Goal: Task Accomplishment & Management: Use online tool/utility

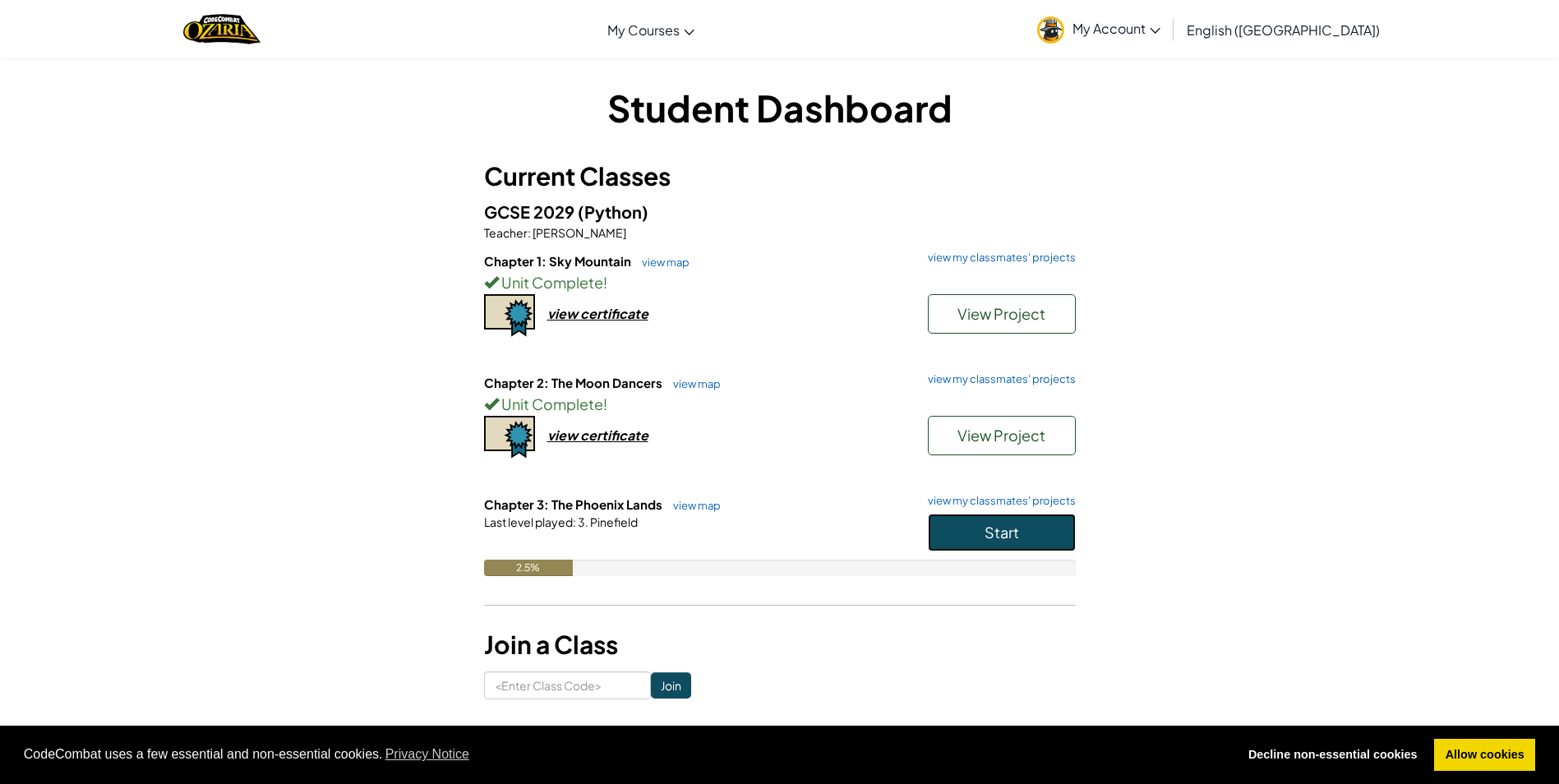
click at [1003, 526] on span "Start" at bounding box center [1001, 531] width 34 height 19
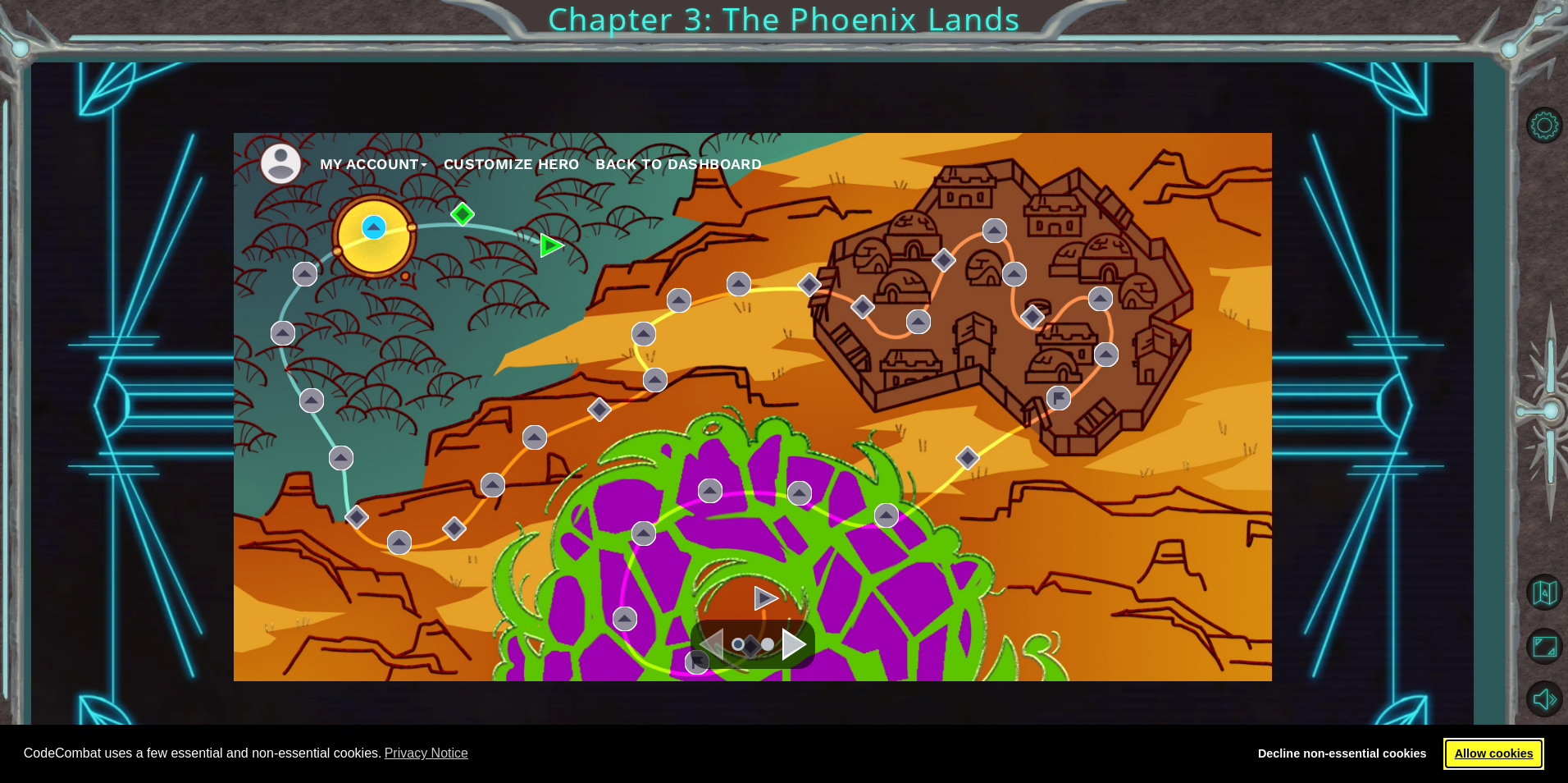
click at [1521, 743] on link "Allow cookies" at bounding box center [1494, 754] width 101 height 33
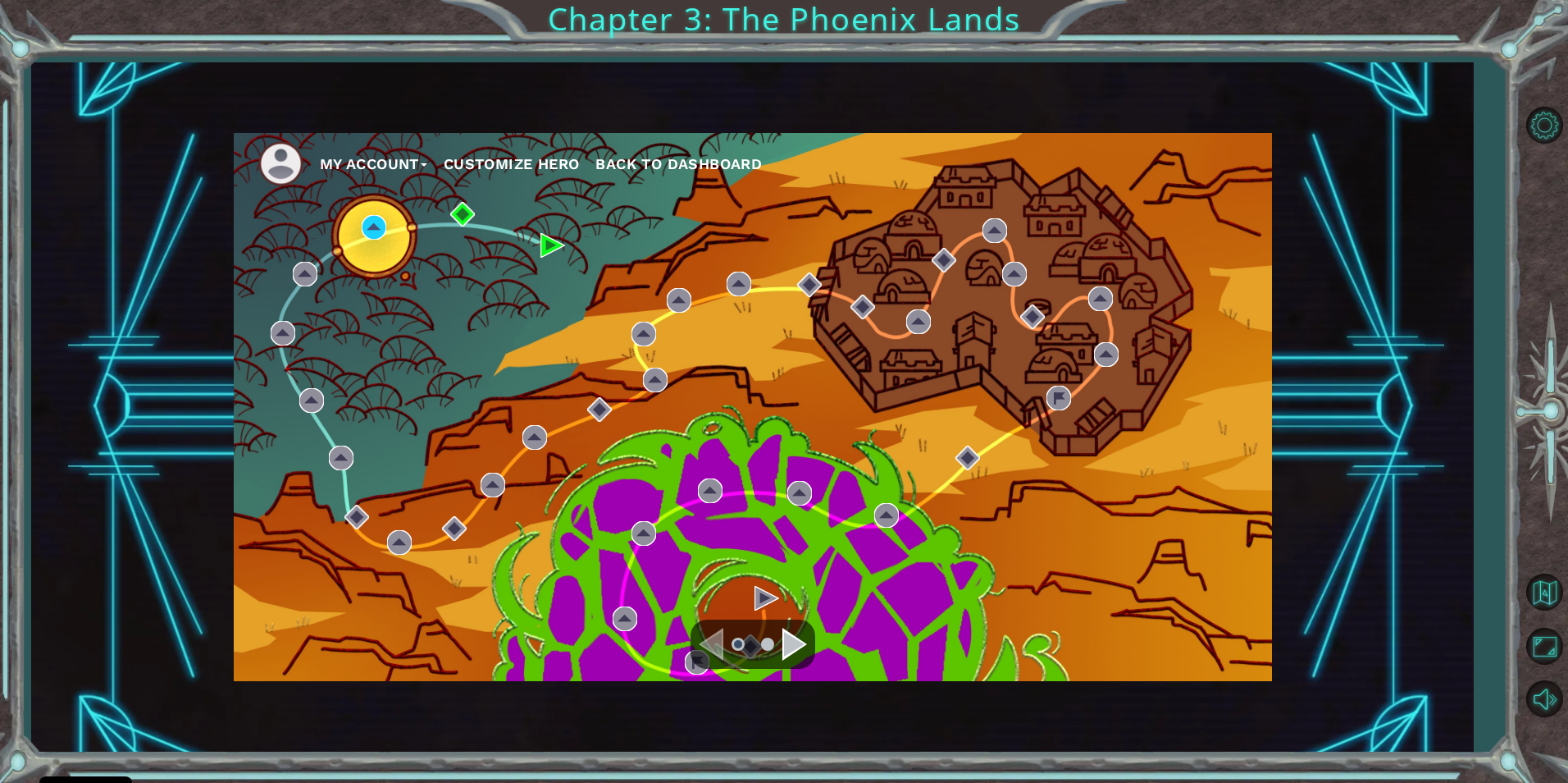
click at [792, 640] on div "Navigate to the next page" at bounding box center [794, 643] width 24 height 33
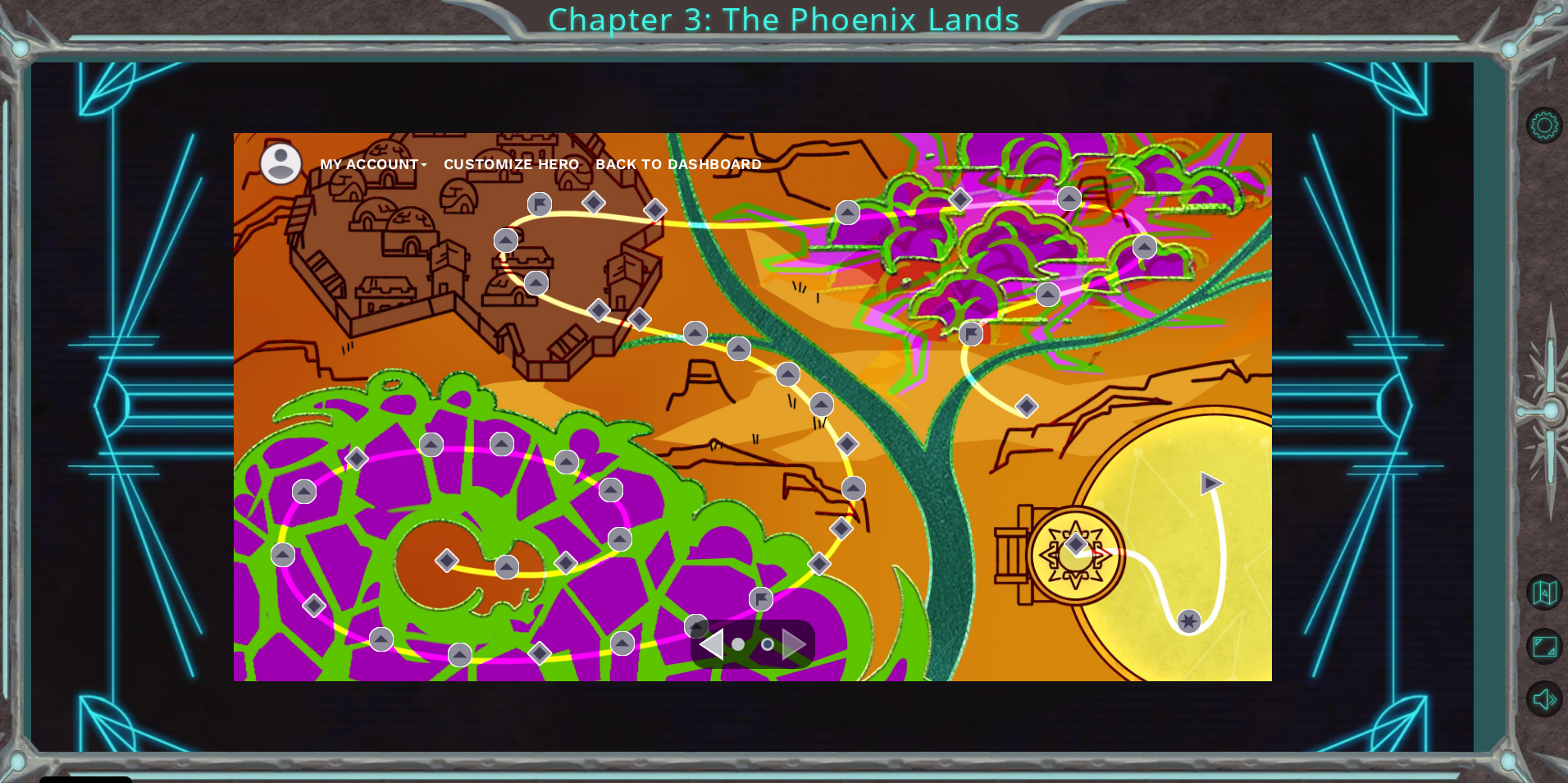
click at [716, 655] on div "Navigate to the previous page" at bounding box center [711, 643] width 24 height 33
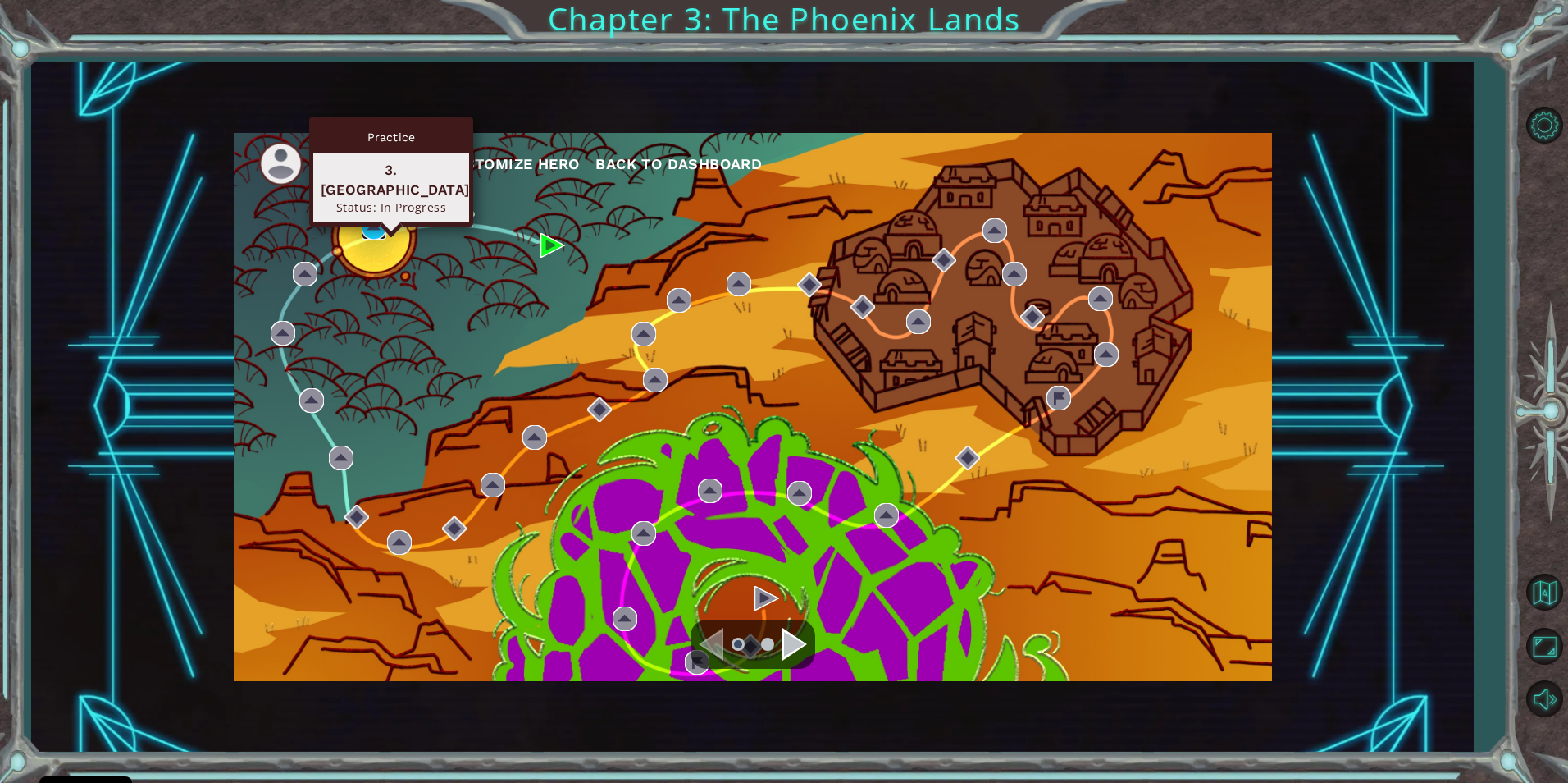
click at [379, 225] on img at bounding box center [373, 226] width 24 height 24
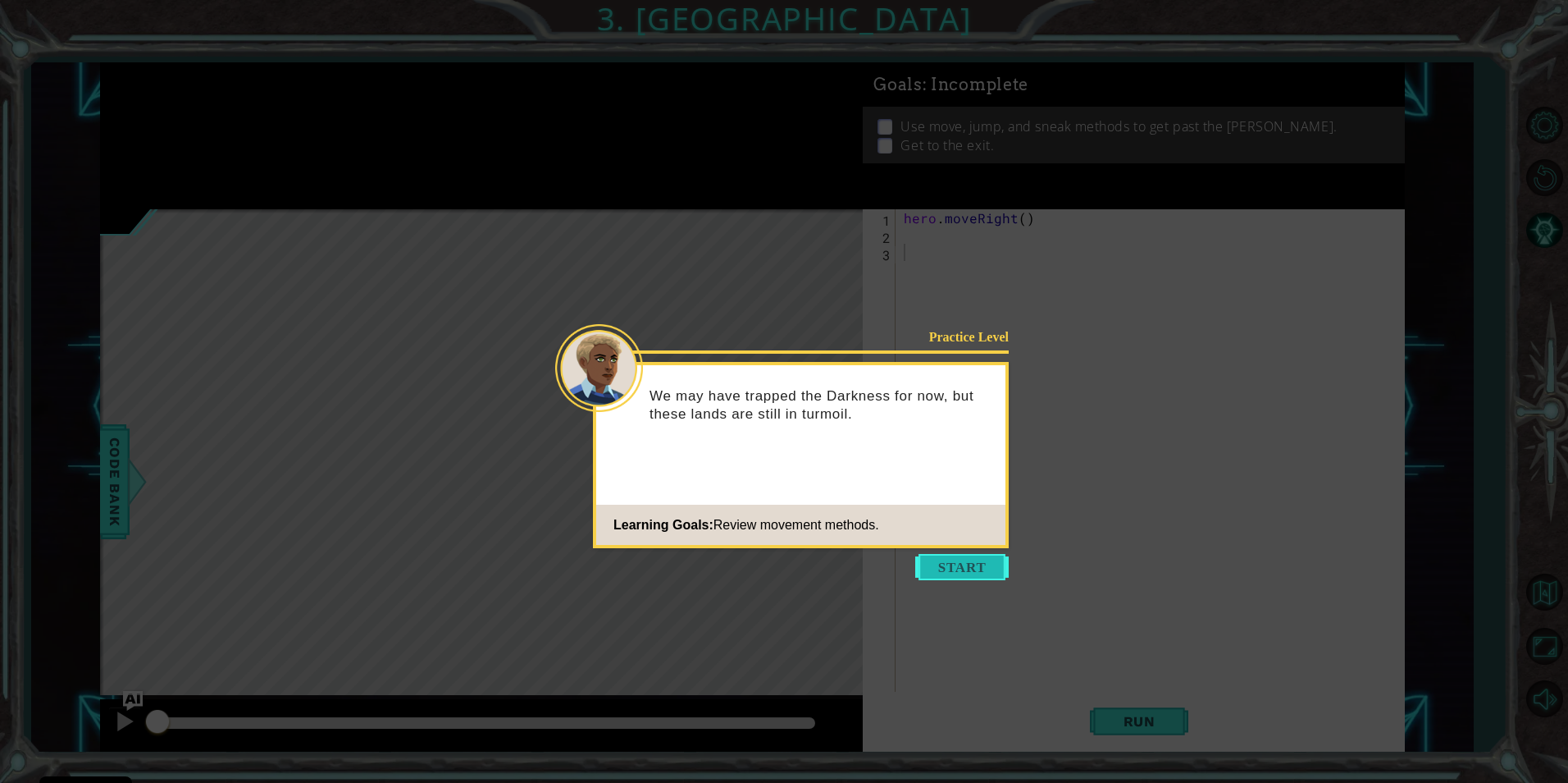
click at [971, 567] on button "Start" at bounding box center [962, 567] width 94 height 26
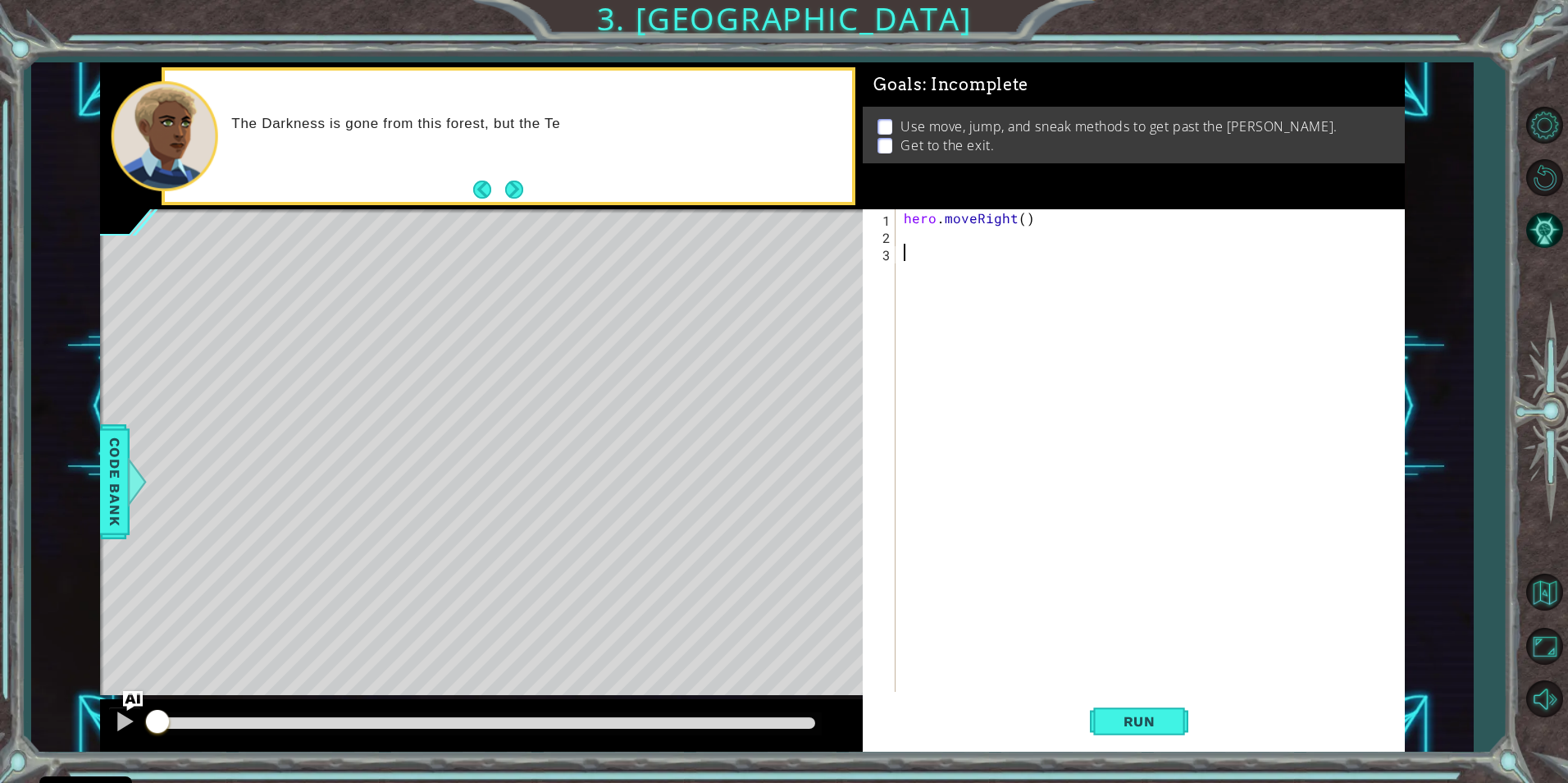
click at [911, 237] on div "hero . moveRight ( )" at bounding box center [1154, 467] width 507 height 517
click at [936, 259] on div "hero . moveRight ( )" at bounding box center [1154, 467] width 507 height 517
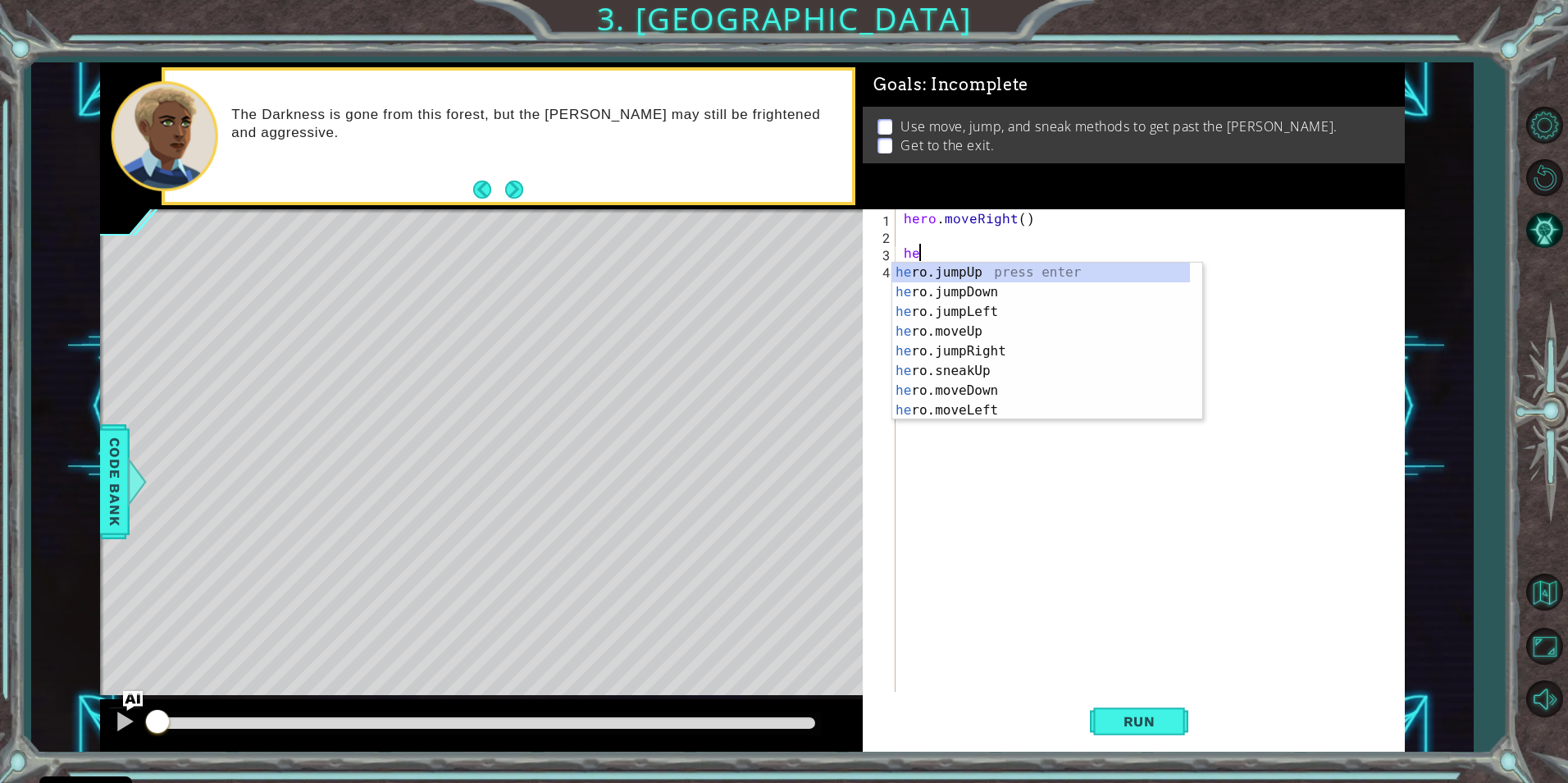
type textarea "h"
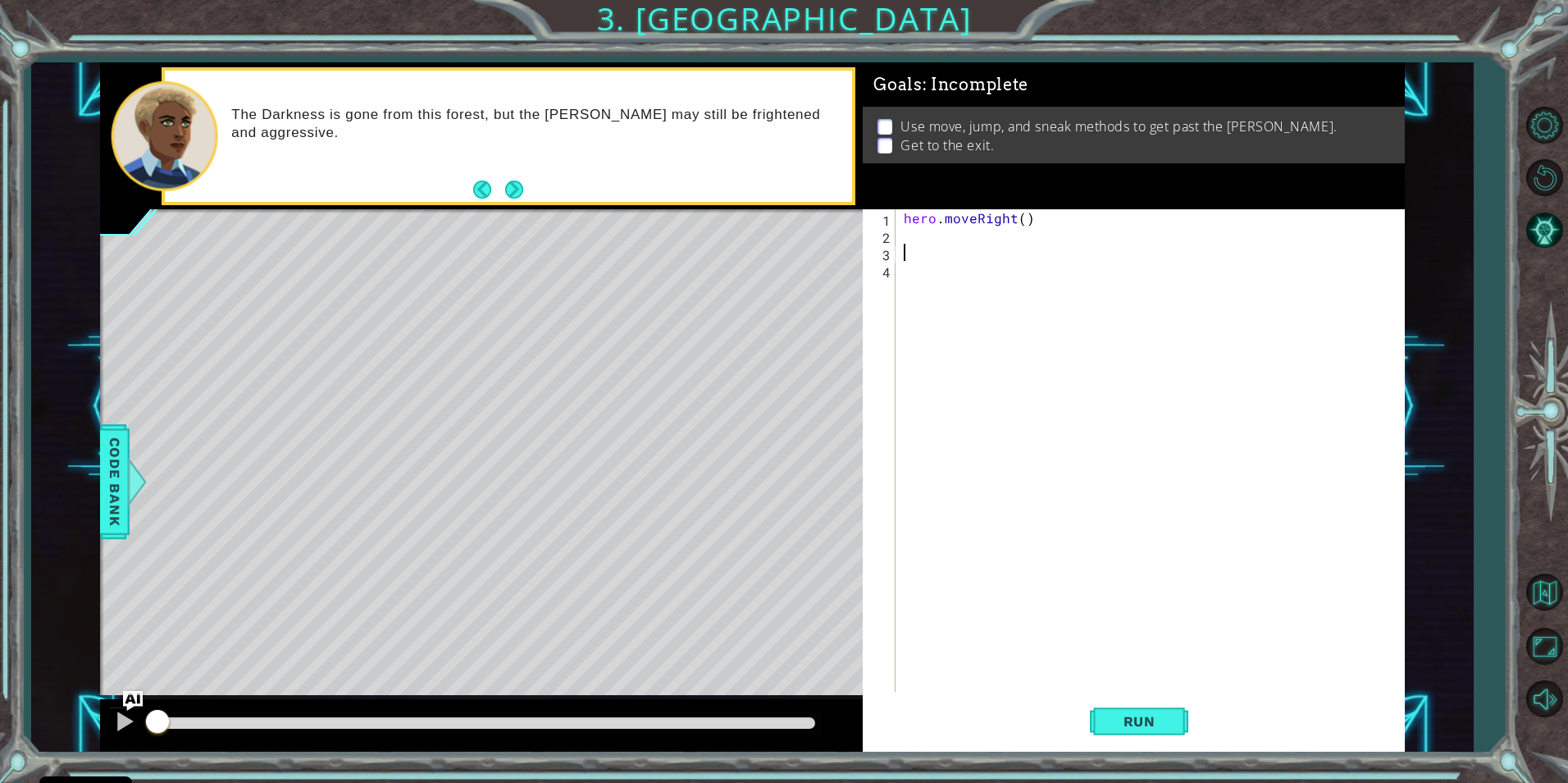
click at [931, 237] on div "hero . moveRight ( )" at bounding box center [1154, 467] width 507 height 517
type textarea "hero.moveUp()"
click at [907, 249] on div "hero . moveRight ( ) hero . moveUp ( )" at bounding box center [1154, 467] width 507 height 517
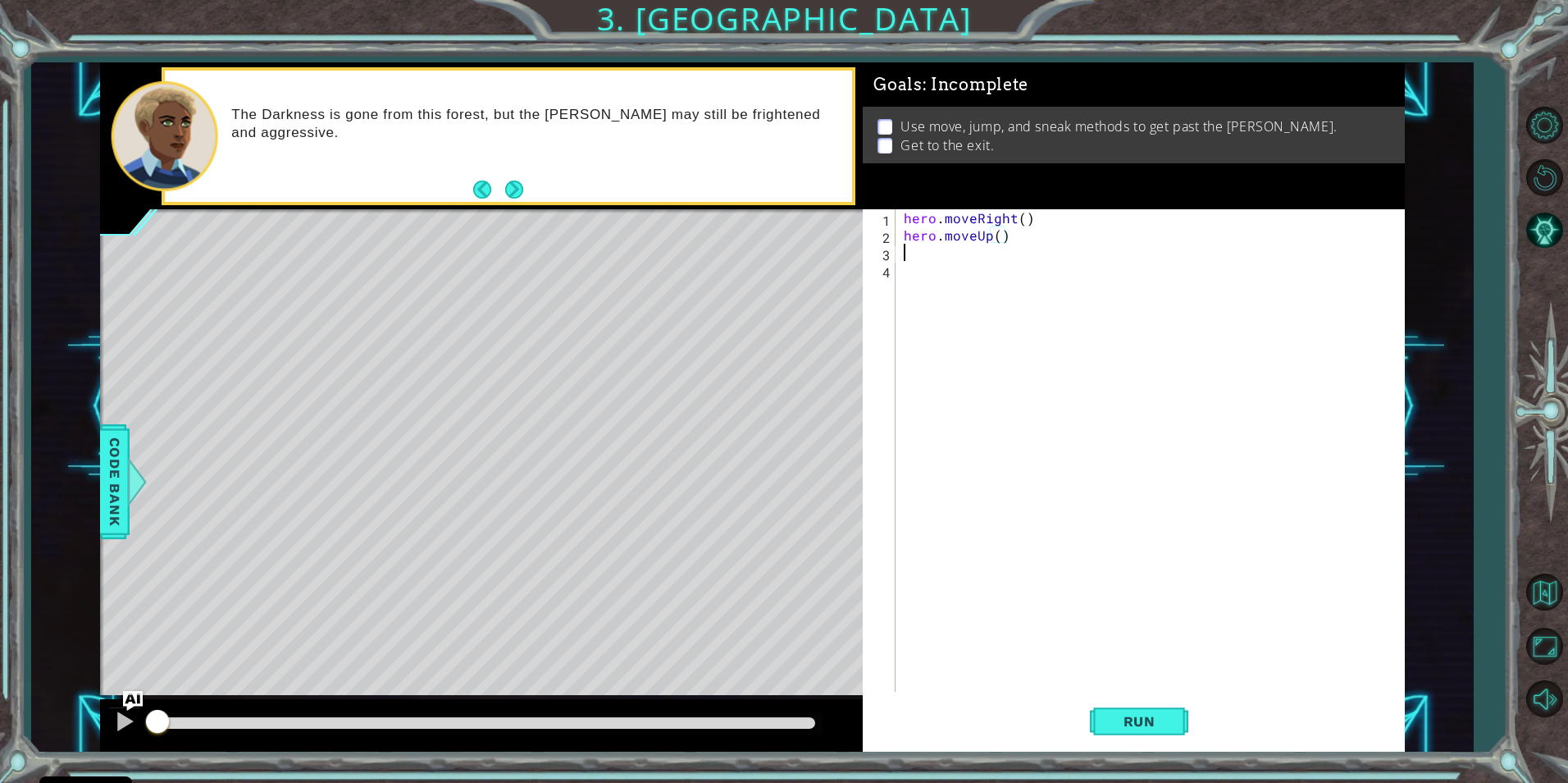
scroll to position [0, 0]
click at [1002, 236] on div "hero . moveRight ( ) hero . moveUp ( )" at bounding box center [1154, 467] width 507 height 517
type textarea "hero.moveUp(2)"
click at [906, 247] on div "hero . moveRight ( ) hero . moveUp ( 2 )" at bounding box center [1154, 467] width 507 height 517
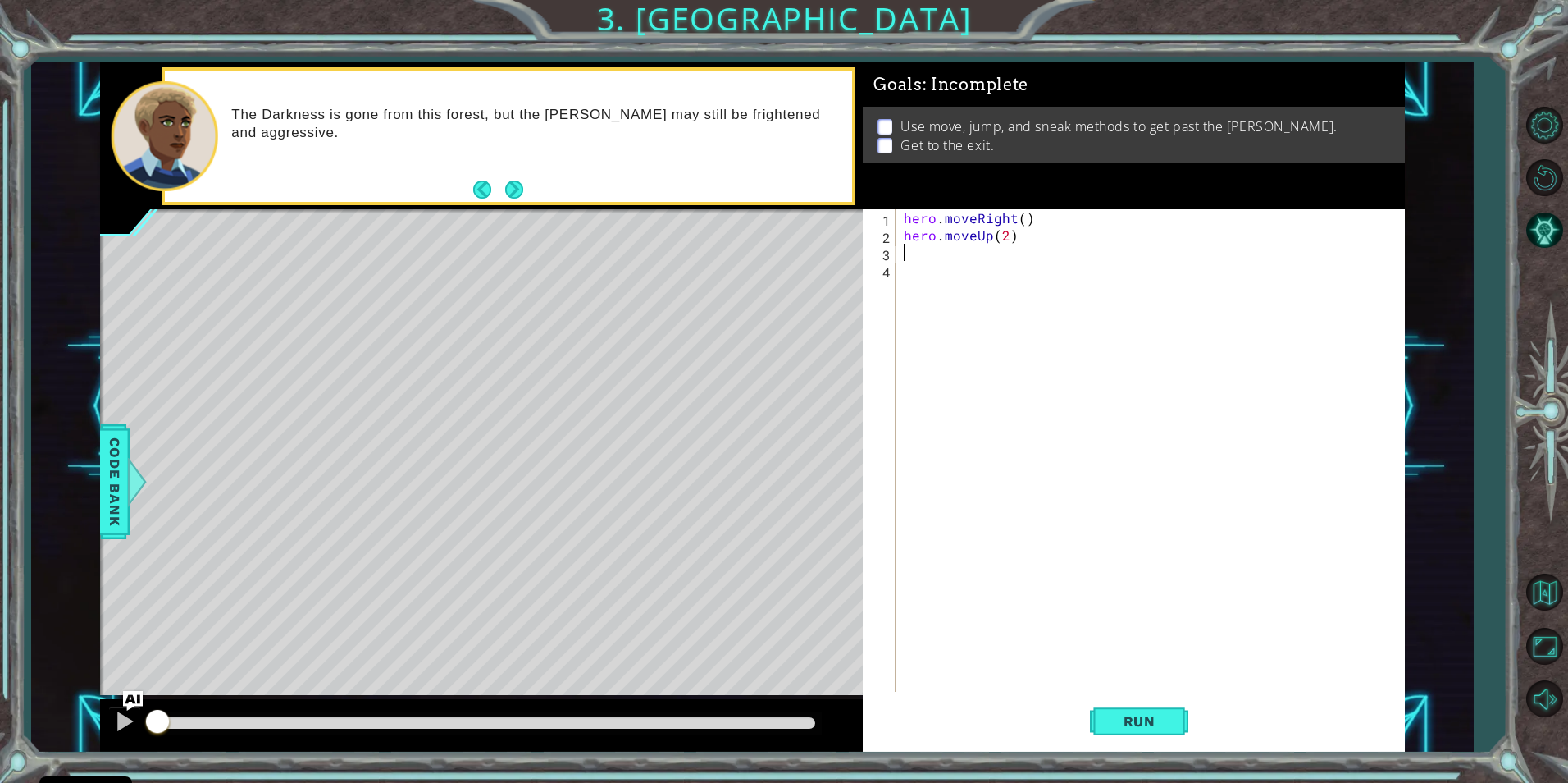
scroll to position [0, 0]
click at [1181, 719] on button "Run" at bounding box center [1139, 721] width 99 height 54
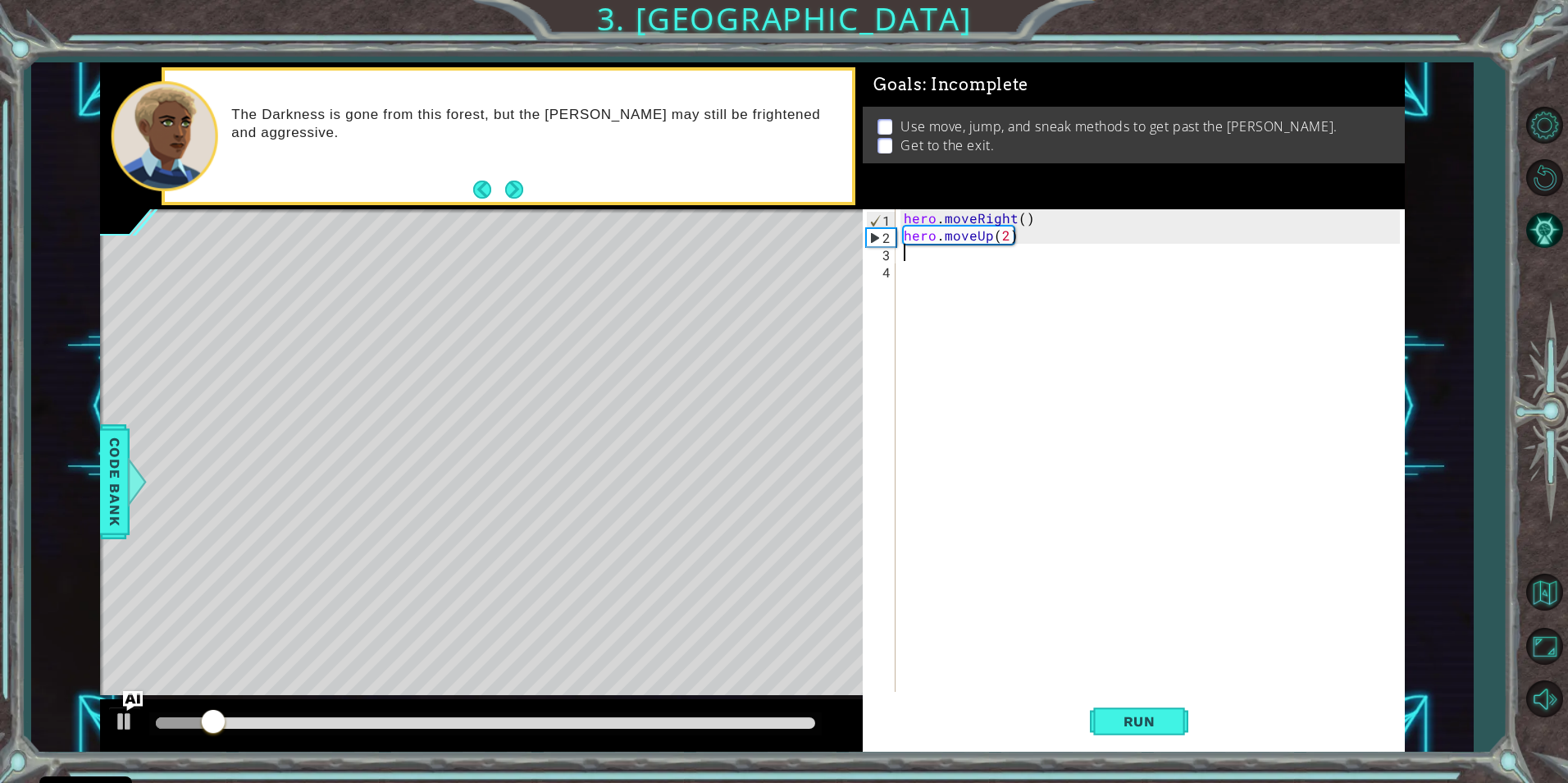
click at [936, 265] on div "hero . moveRight ( ) hero . moveUp ( 2 )" at bounding box center [1154, 467] width 507 height 517
click at [919, 254] on div "hero . moveRight ( ) hero . moveUp ( 2 )" at bounding box center [1154, 467] width 507 height 517
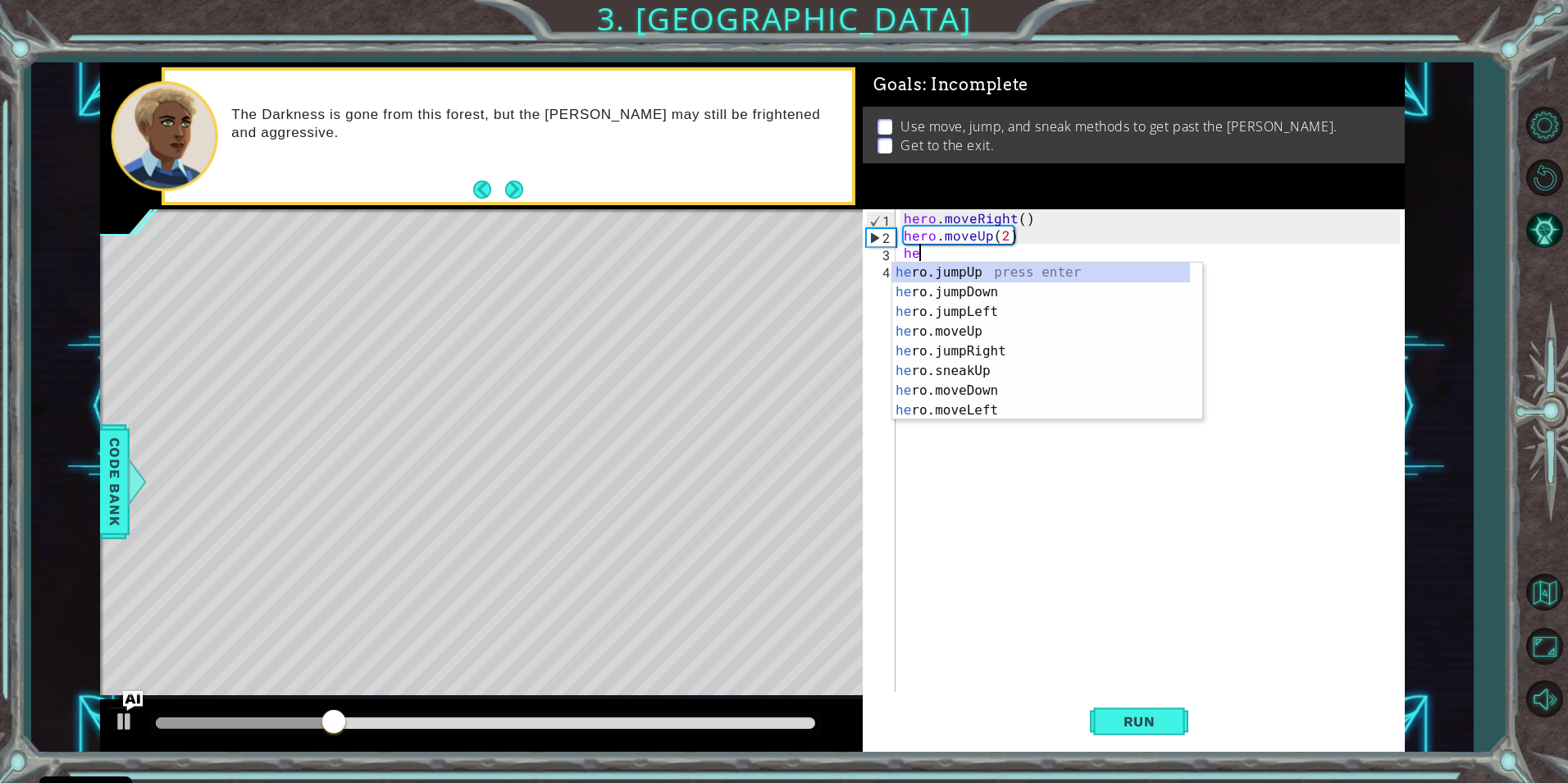
type textarea "h"
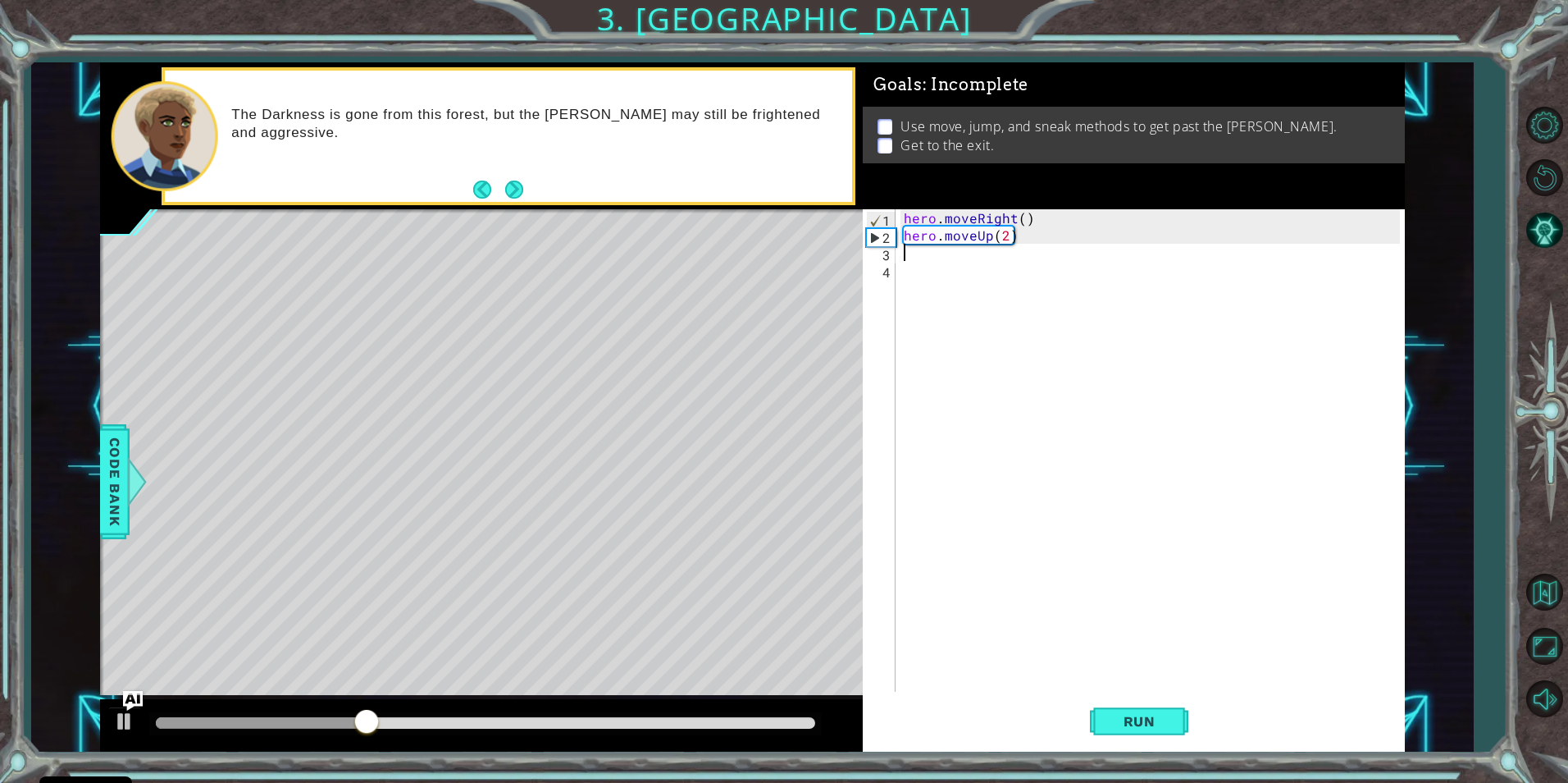
click at [1006, 235] on div "hero . moveRight ( ) hero . moveUp ( 2 )" at bounding box center [1154, 467] width 507 height 517
click at [1180, 737] on button "Run" at bounding box center [1139, 721] width 99 height 54
type textarea "hero.moveUp(2)"
click at [917, 262] on div "hero . moveRight ( ) hero . moveUp ( 2 )" at bounding box center [1154, 467] width 507 height 517
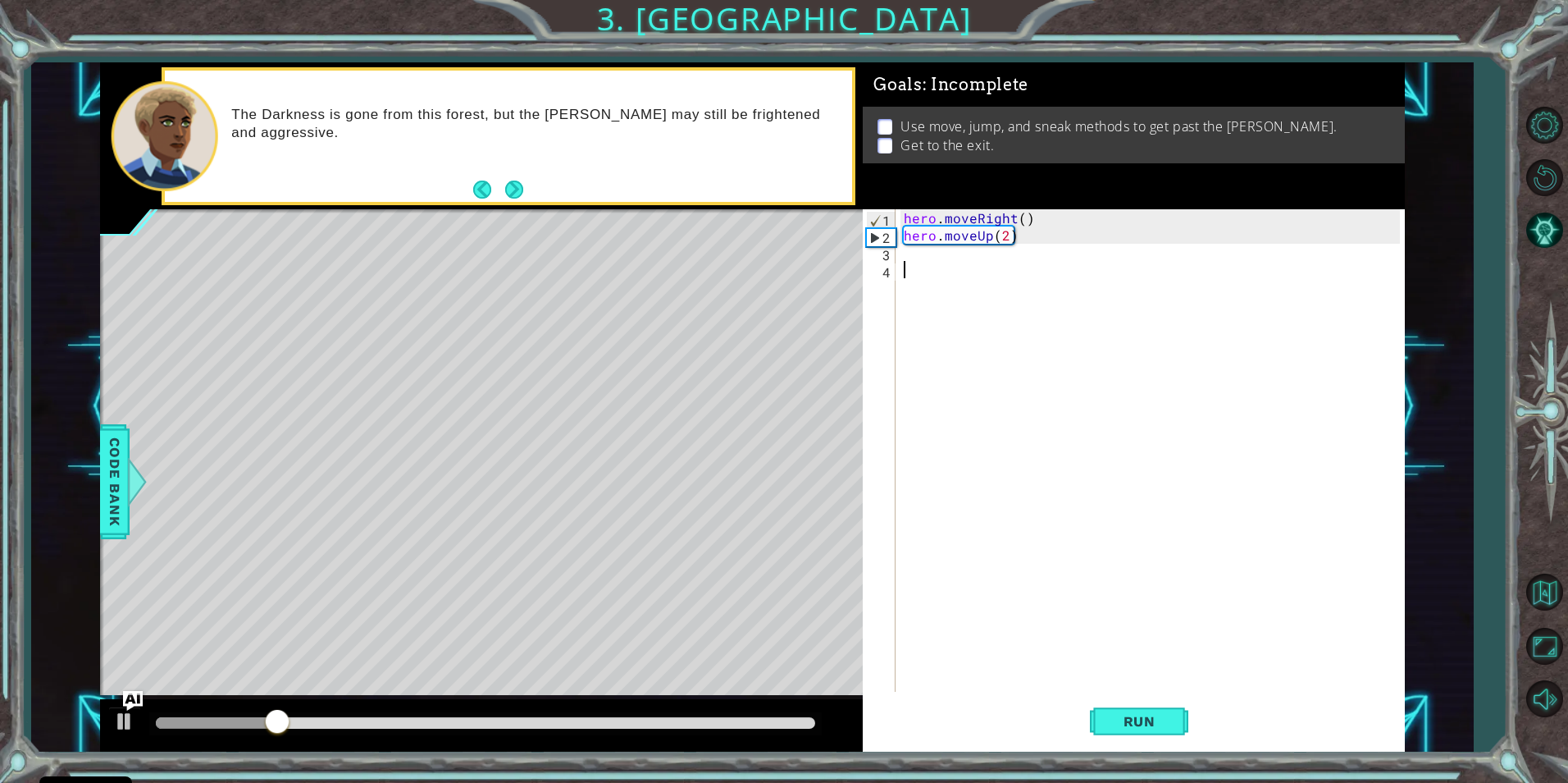
scroll to position [0, 0]
click at [913, 248] on div "hero . moveRight ( ) hero . moveUp ( 2 )" at bounding box center [1154, 467] width 507 height 517
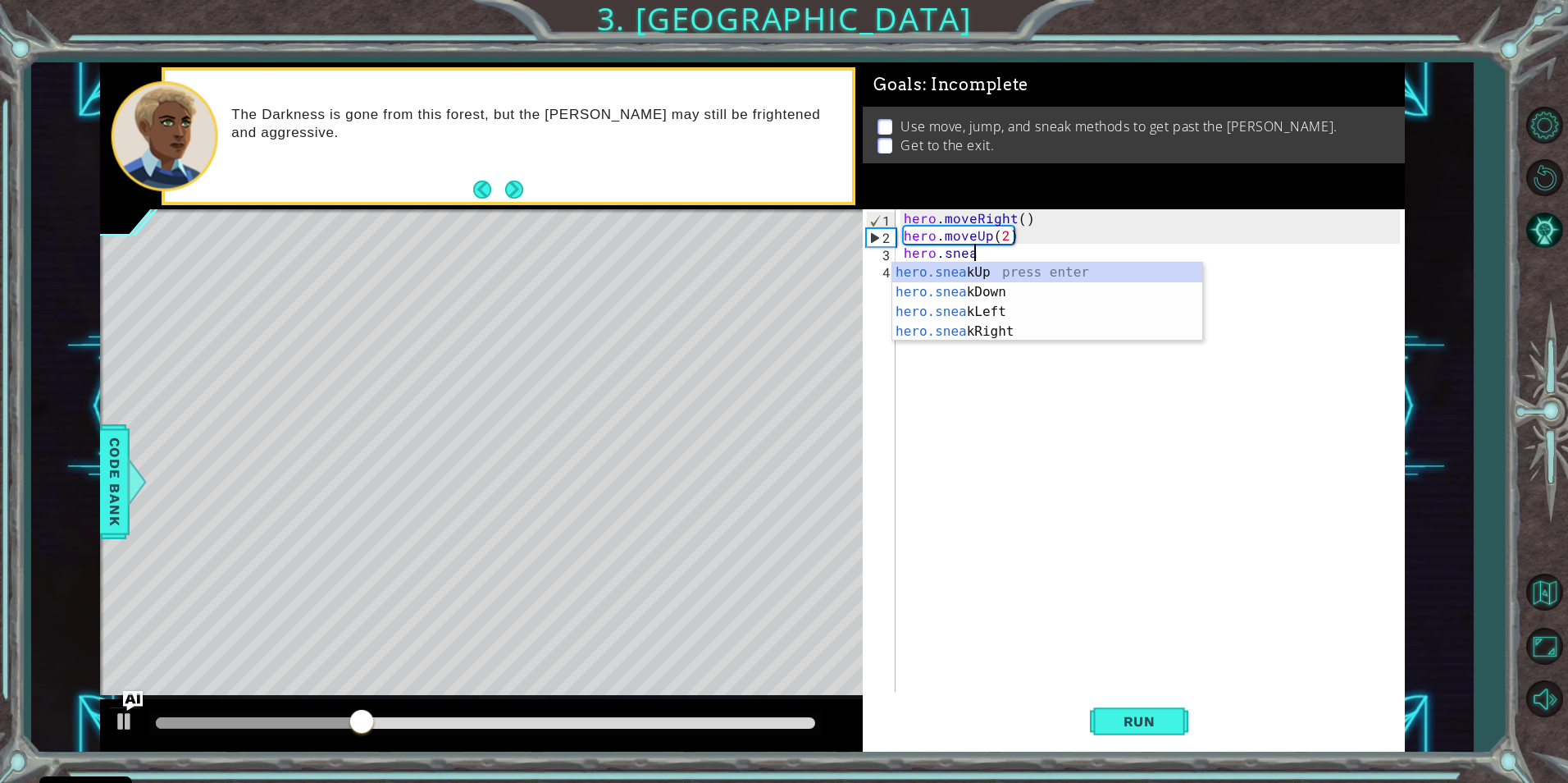
scroll to position [0, 4]
click at [932, 271] on div "hero.sneak Up press enter hero.sneak Down press enter hero.sneak Left press ent…" at bounding box center [1047, 321] width 310 height 118
type textarea "hero.sneakUp(1)"
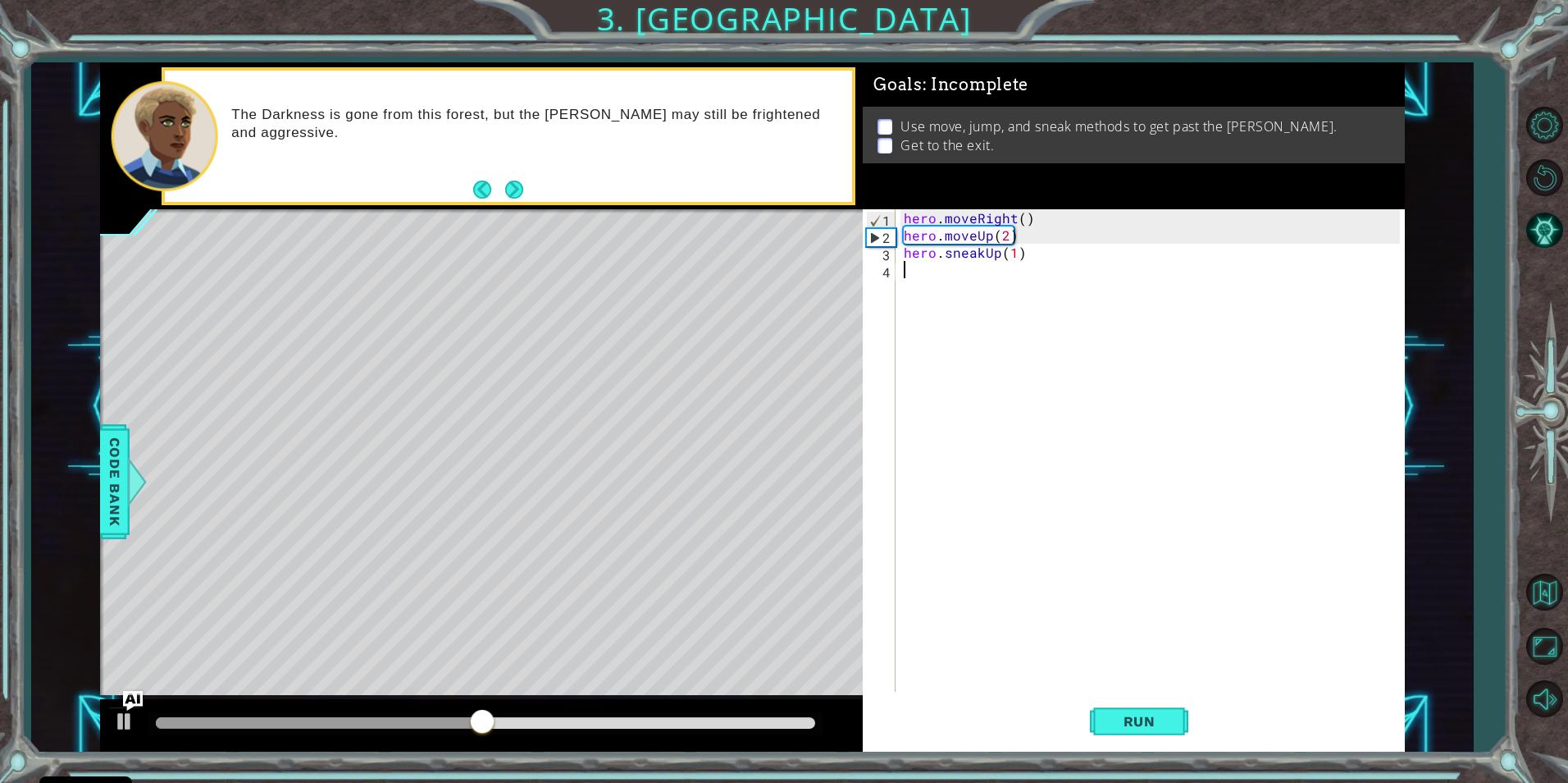
click at [916, 268] on div "hero . moveRight ( ) hero . moveUp ( 2 ) hero . sneakUp ( 1 )" at bounding box center [1154, 467] width 507 height 517
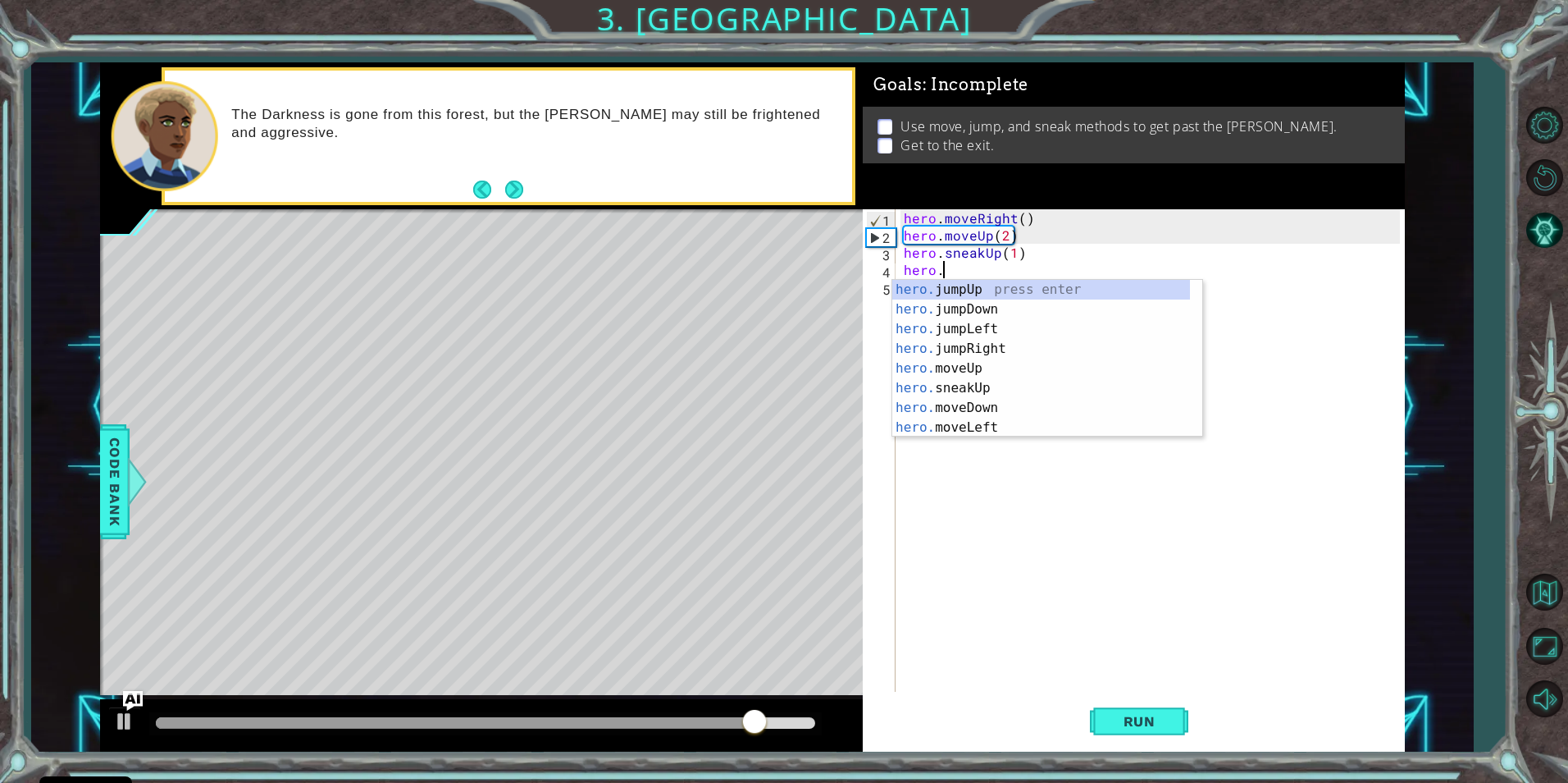
scroll to position [0, 2]
click at [1014, 252] on div "hero . moveRight ( ) hero . moveUp ( 2 ) hero . sneakUp ( 1 ) hero ." at bounding box center [1154, 467] width 507 height 517
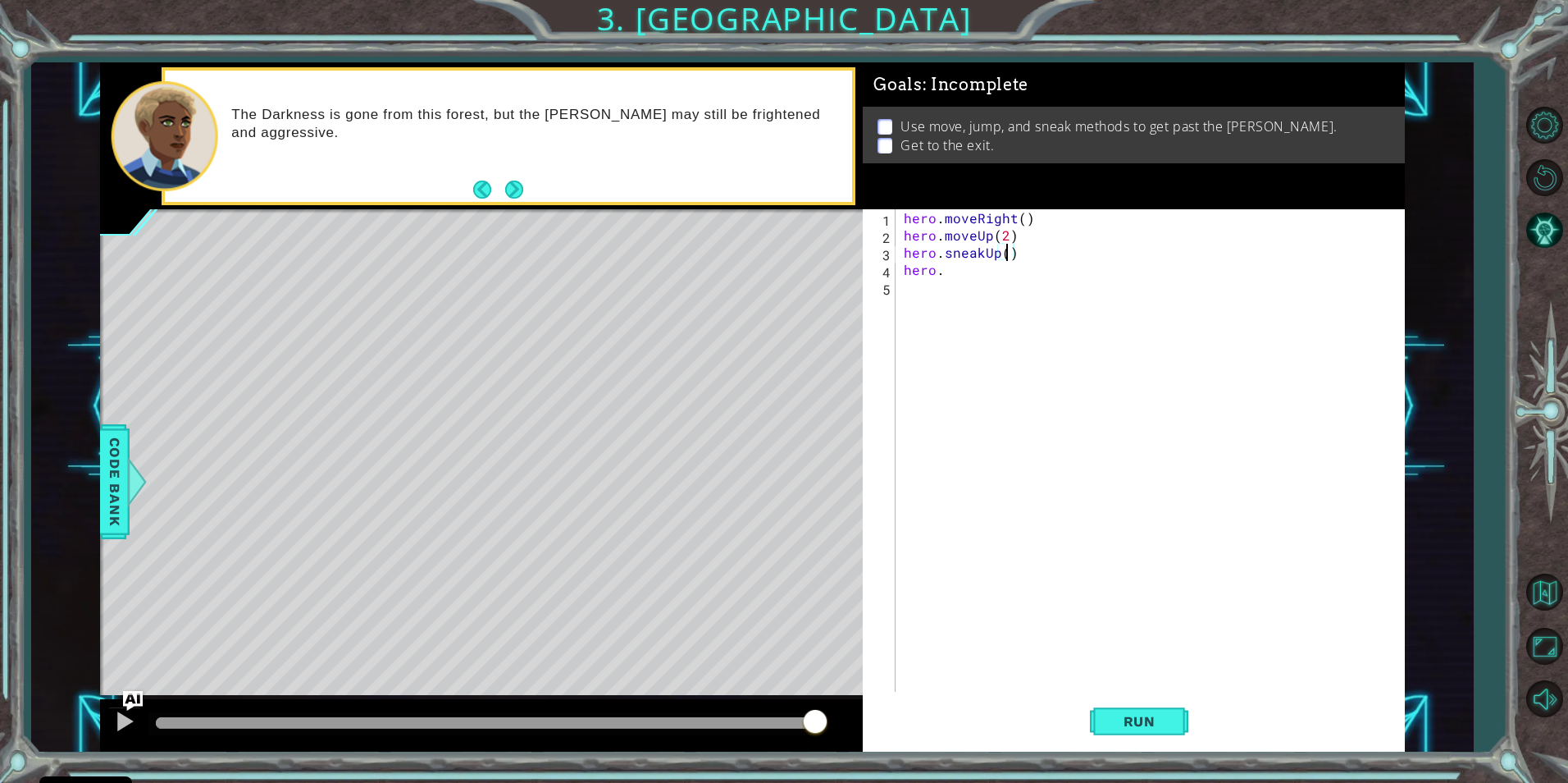
scroll to position [0, 7]
click at [951, 268] on div "hero . moveRight ( ) hero . moveUp ( 2 ) hero . sneakUp ( 2 ) hero ." at bounding box center [1154, 467] width 507 height 517
type textarea "hero.ju"
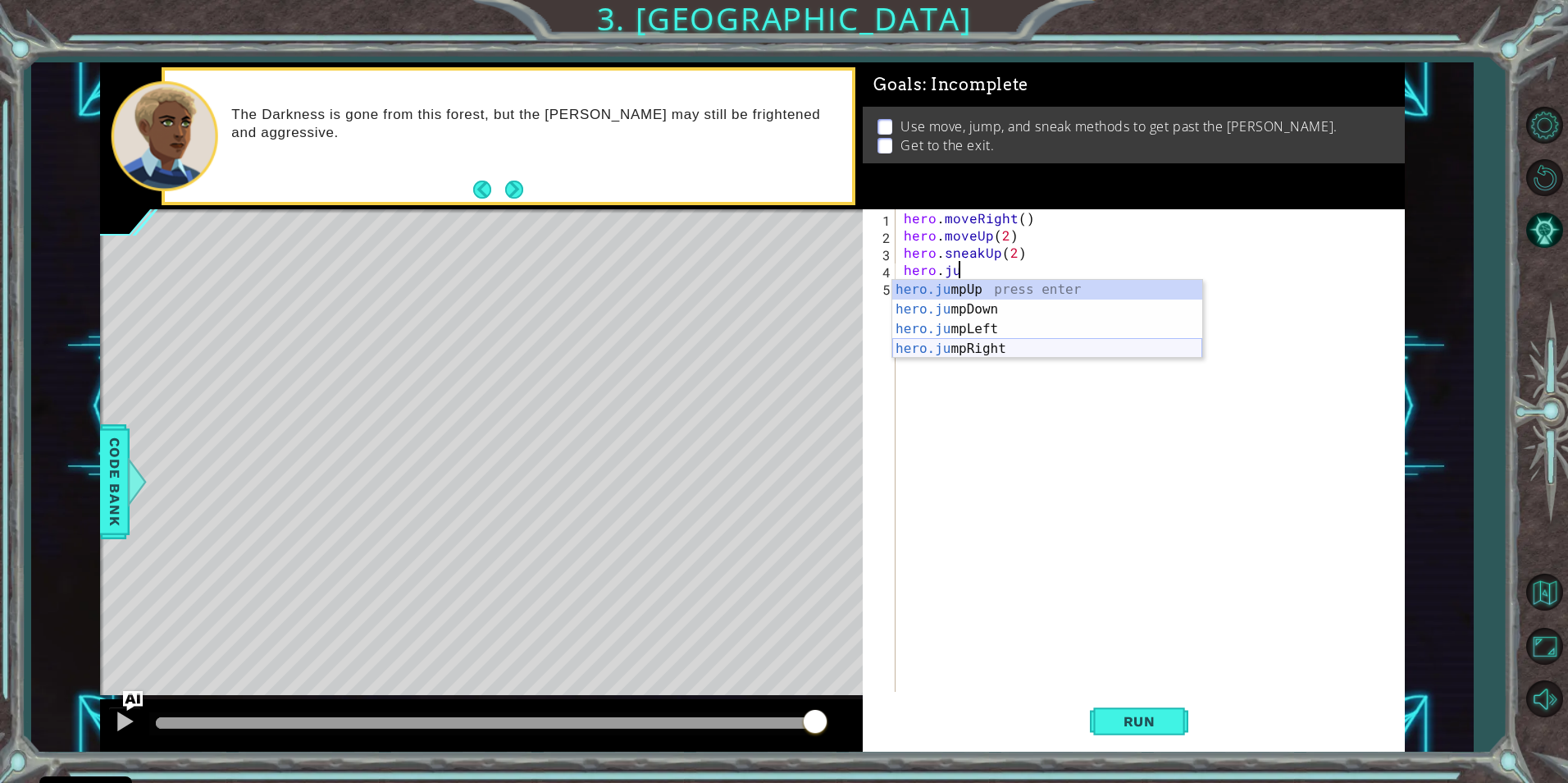
click at [955, 345] on div "hero.ju mpUp press enter hero.ju mpDown press enter hero.[PERSON_NAME] mpLeft p…" at bounding box center [1047, 338] width 310 height 118
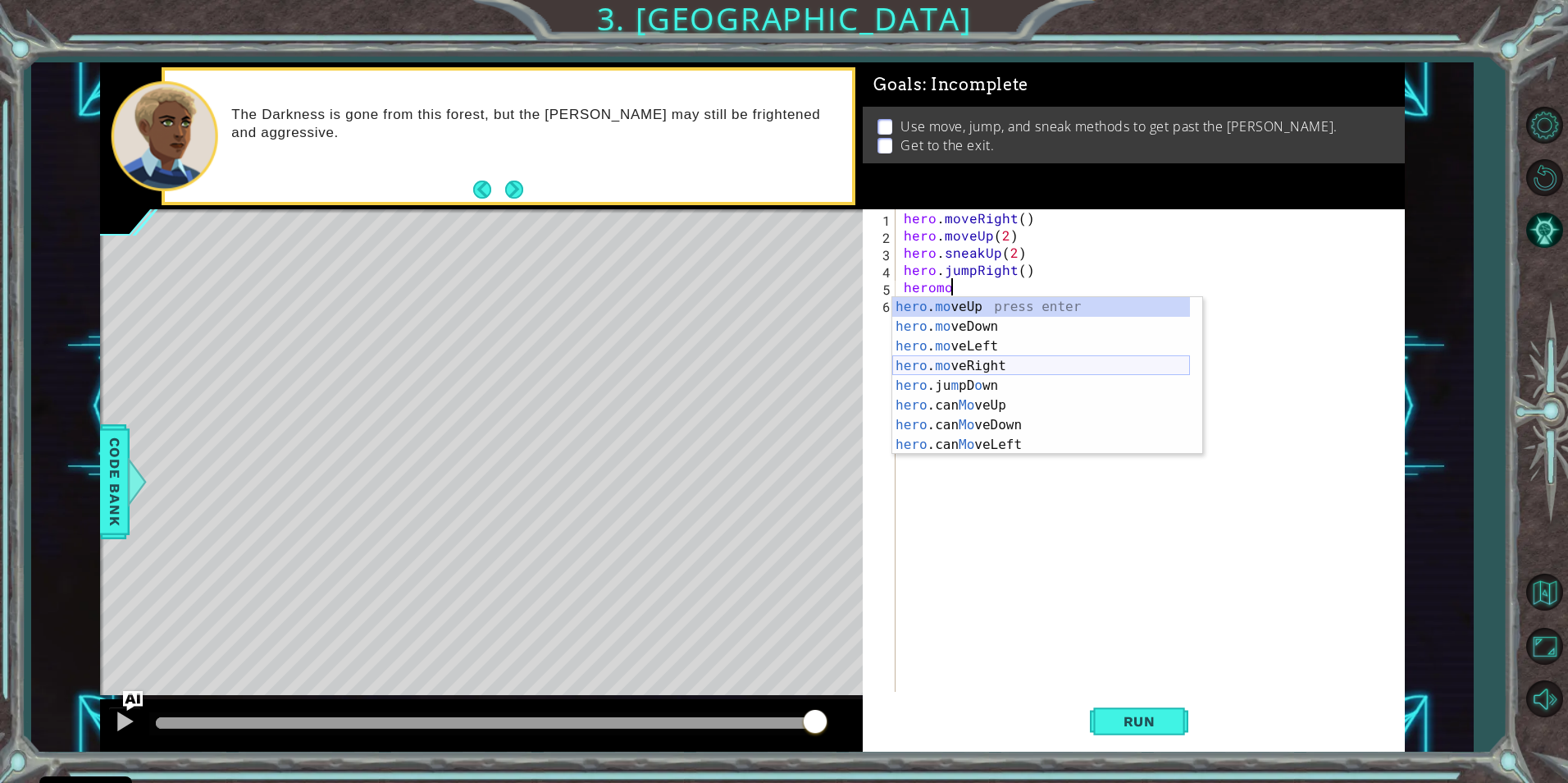
click at [957, 374] on div "hero . mo veUp press enter hero . mo veDown press enter hero . mo veLeft press …" at bounding box center [1041, 395] width 297 height 197
type textarea "hero.moveRight(1)"
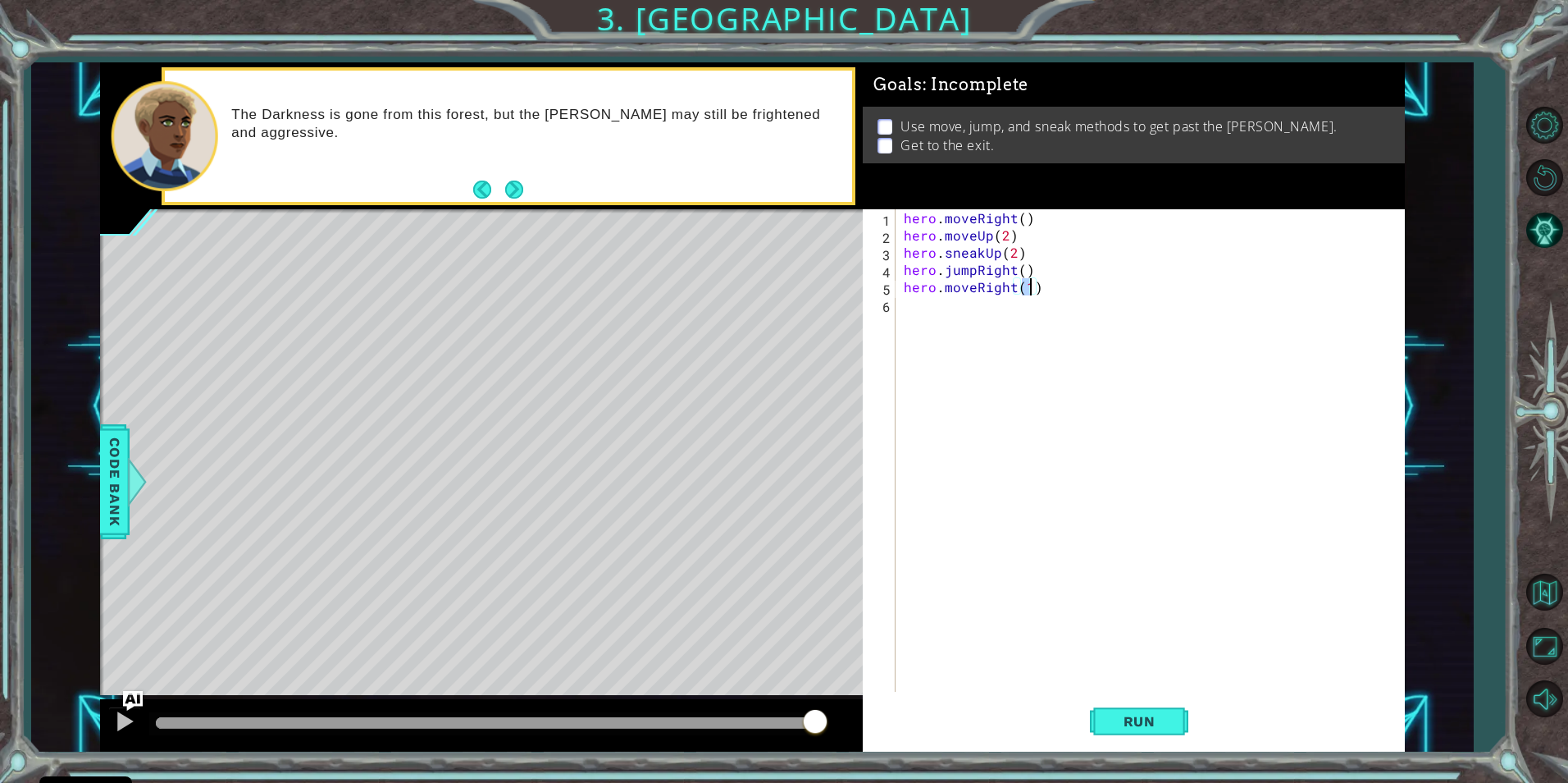
click at [931, 338] on div "hero . moveRight ( ) hero . moveUp ( 2 ) hero . sneakUp ( 2 ) hero . jumpRight …" at bounding box center [1154, 467] width 507 height 517
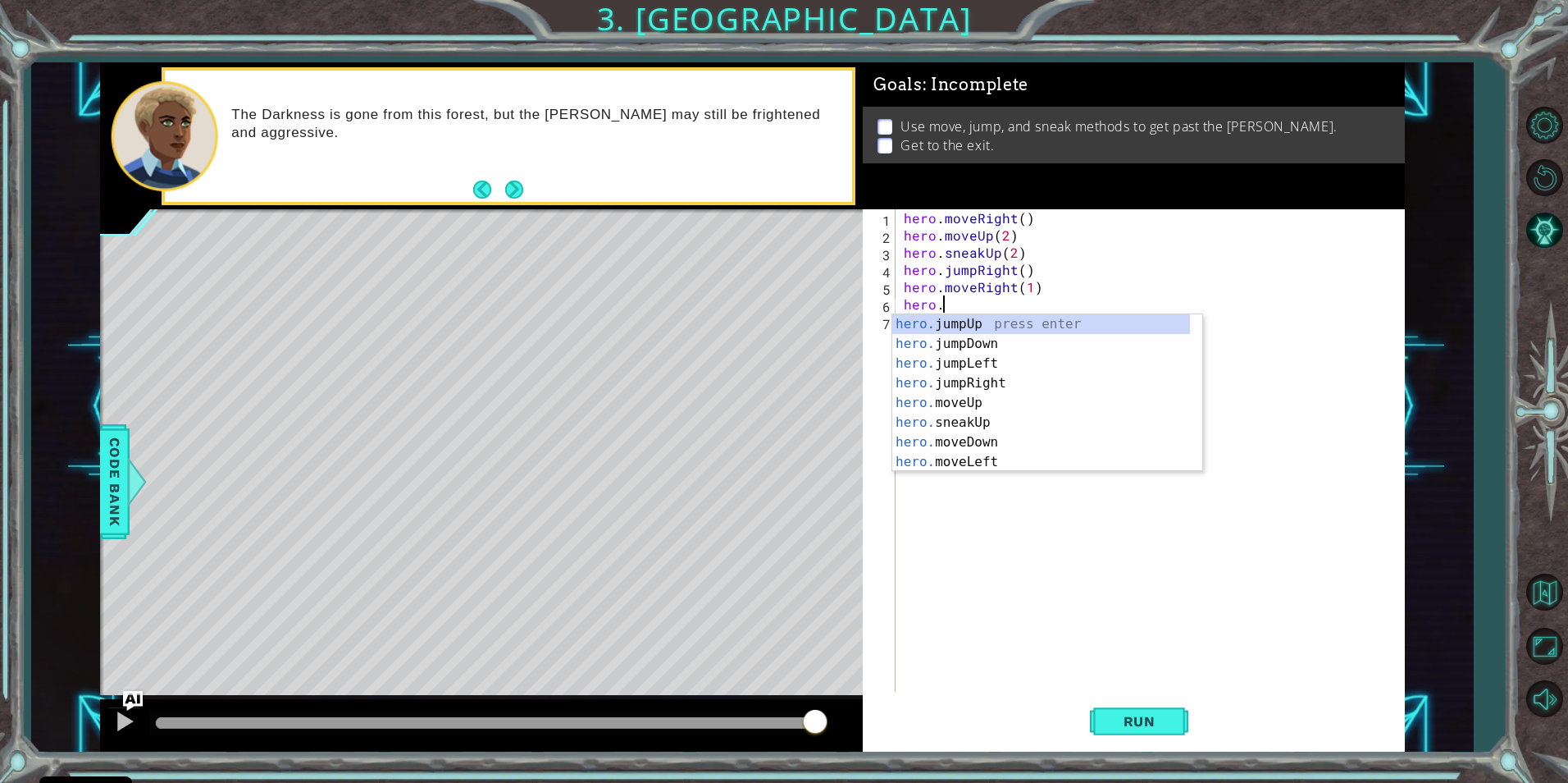
scroll to position [0, 2]
click at [993, 446] on div "hero. jumpUp press enter hero. jumpDown press enter hero. jumpLeft press enter …" at bounding box center [1041, 413] width 297 height 197
type textarea "hero.moveDown(1)"
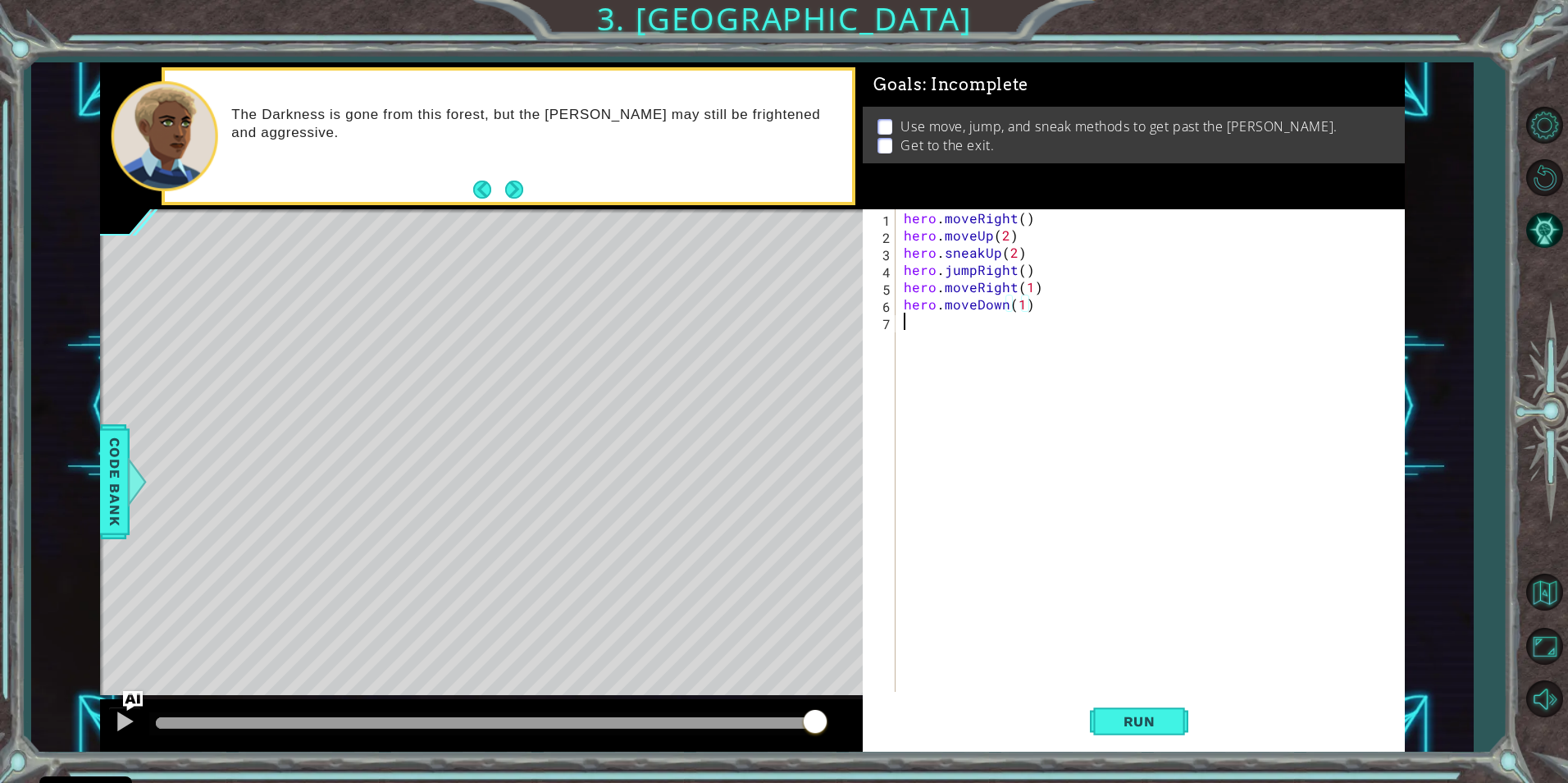
click at [925, 322] on div "hero . moveRight ( ) hero . moveUp ( 2 ) hero . sneakUp ( 2 ) hero . jumpRight …" at bounding box center [1154, 467] width 507 height 517
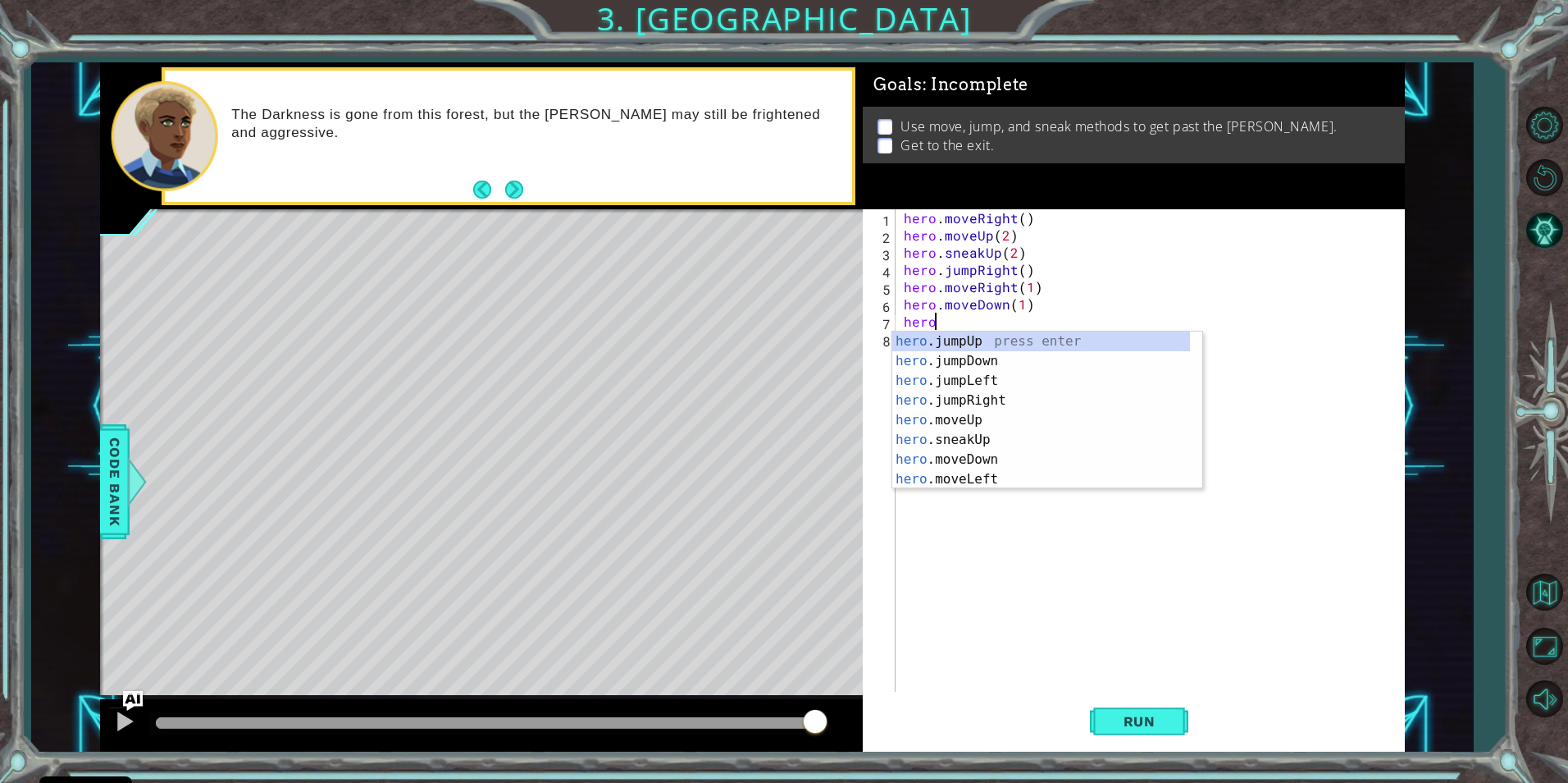
type textarea "hero."
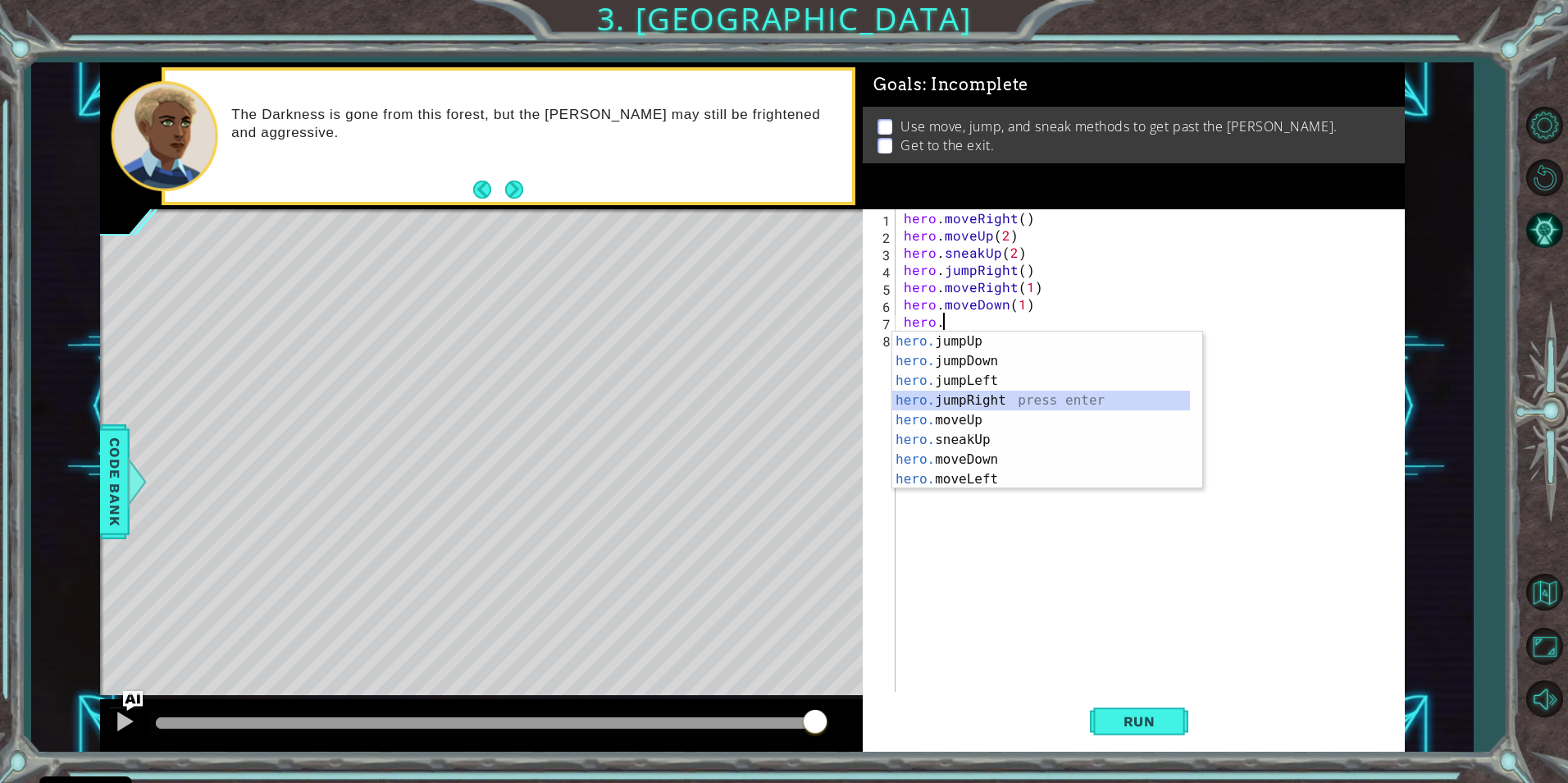
click at [982, 407] on div "hero. jumpUp press enter hero. jumpDown press enter hero. jumpLeft press enter …" at bounding box center [1041, 430] width 297 height 197
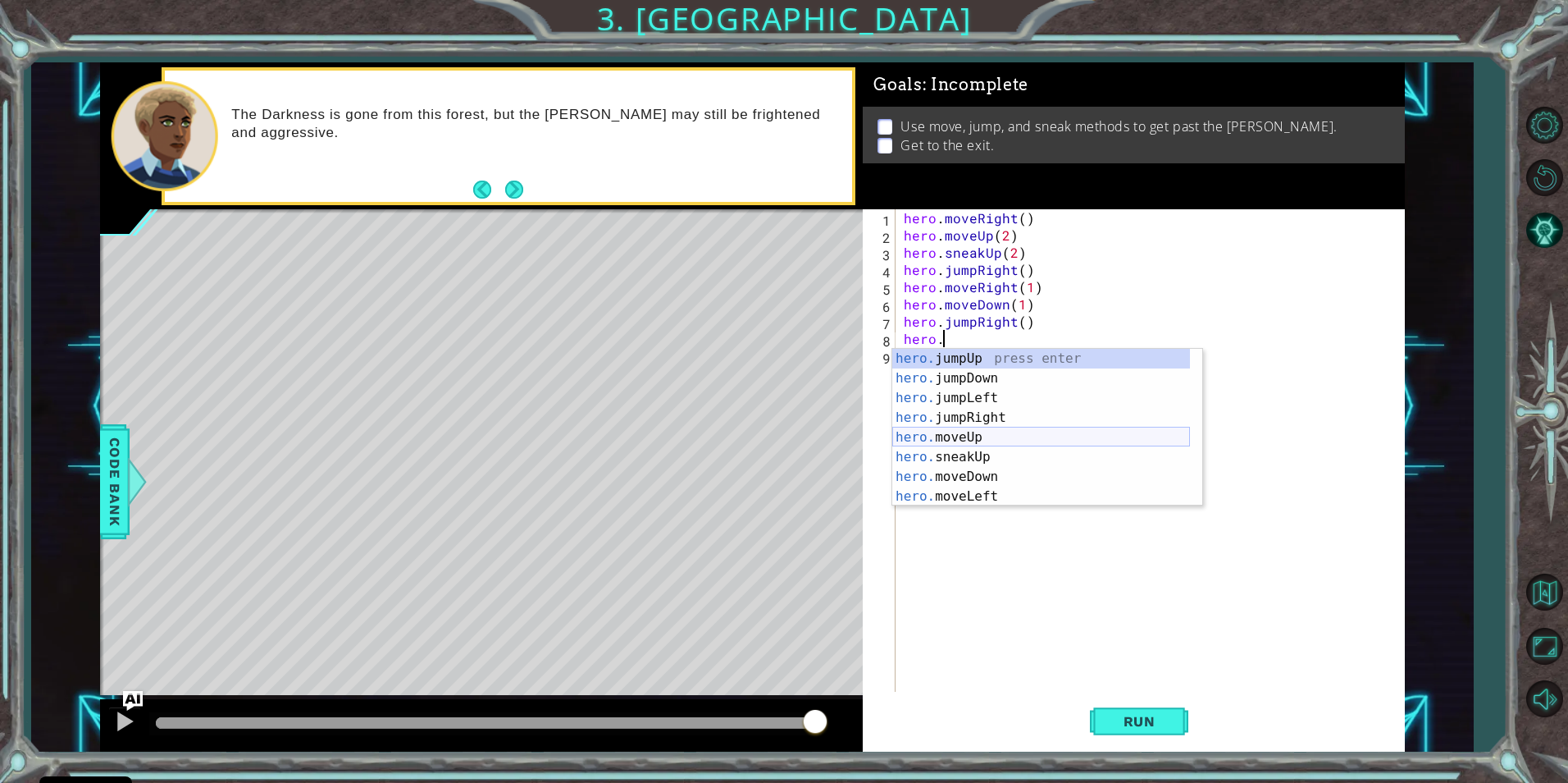
click at [966, 432] on div "hero. jumpUp press enter hero. jumpDown press enter hero. jumpLeft press enter …" at bounding box center [1041, 447] width 297 height 197
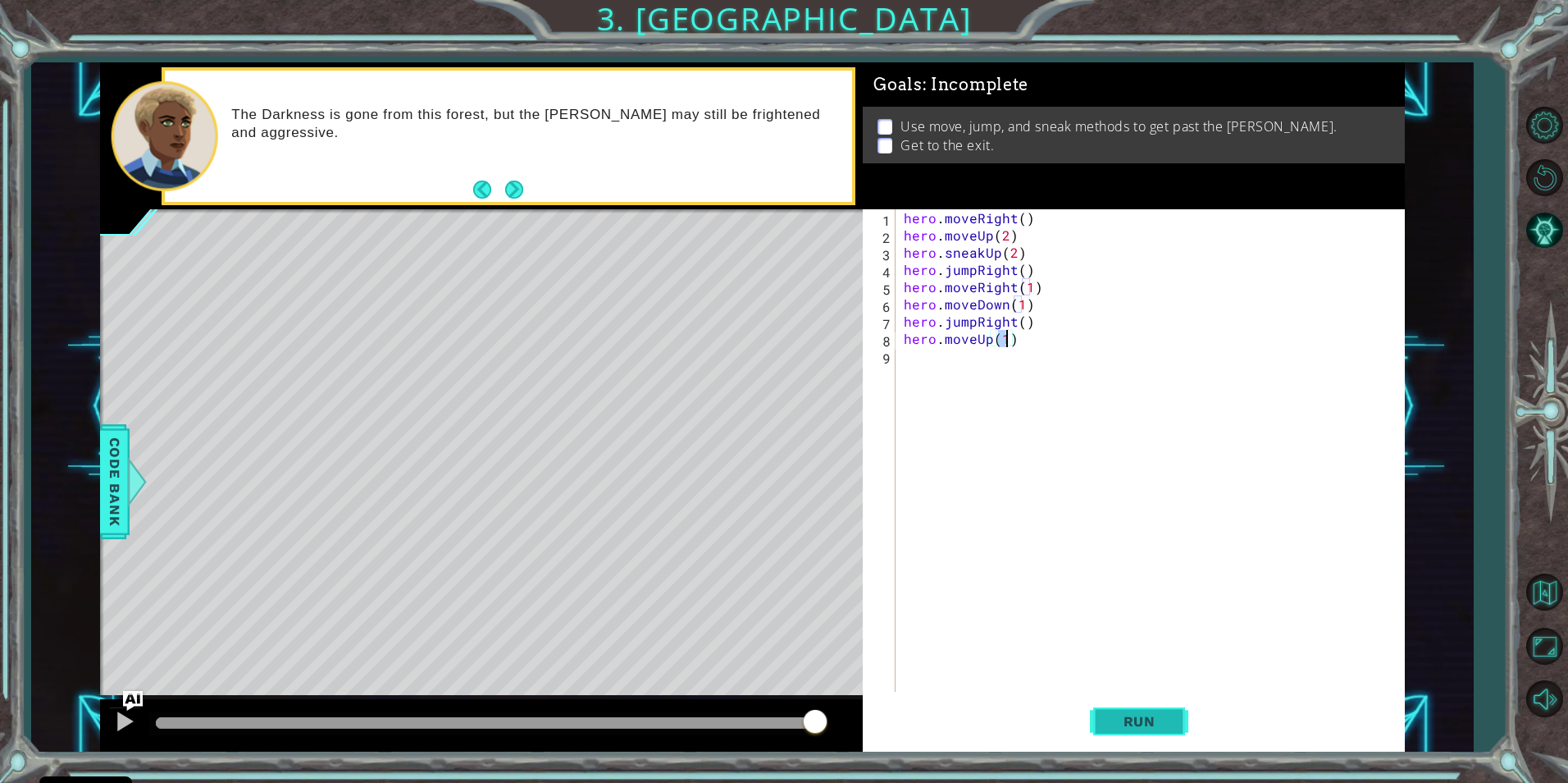
click at [1121, 725] on span "Run" at bounding box center [1140, 721] width 65 height 17
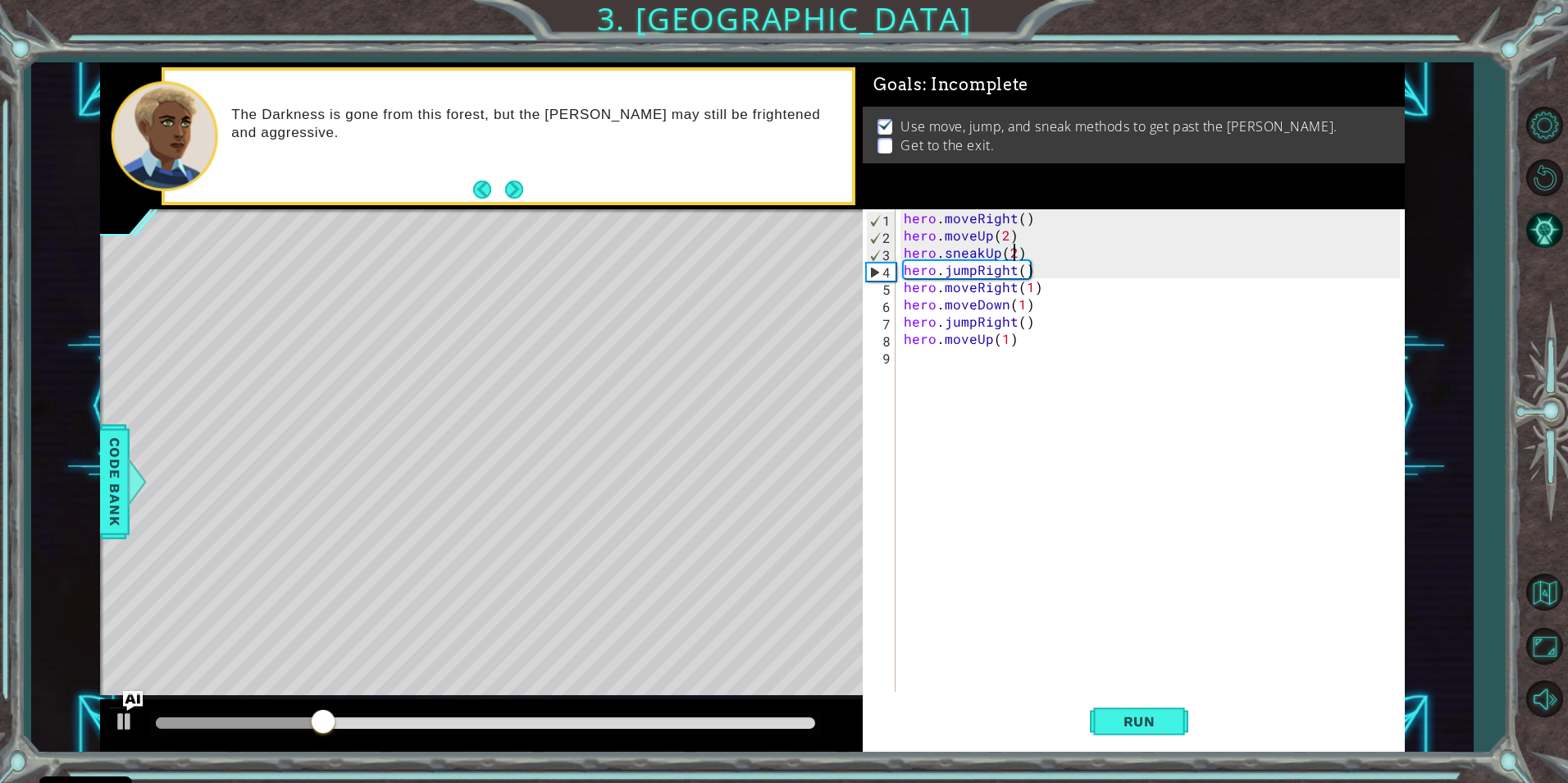
click at [1012, 252] on div "hero . moveRight ( ) hero . moveUp ( 2 ) hero . sneakUp ( 2 ) hero . jumpRight …" at bounding box center [1154, 467] width 507 height 517
type textarea "hero.sneakUp(3)"
click at [1151, 721] on span "Run" at bounding box center [1140, 721] width 65 height 17
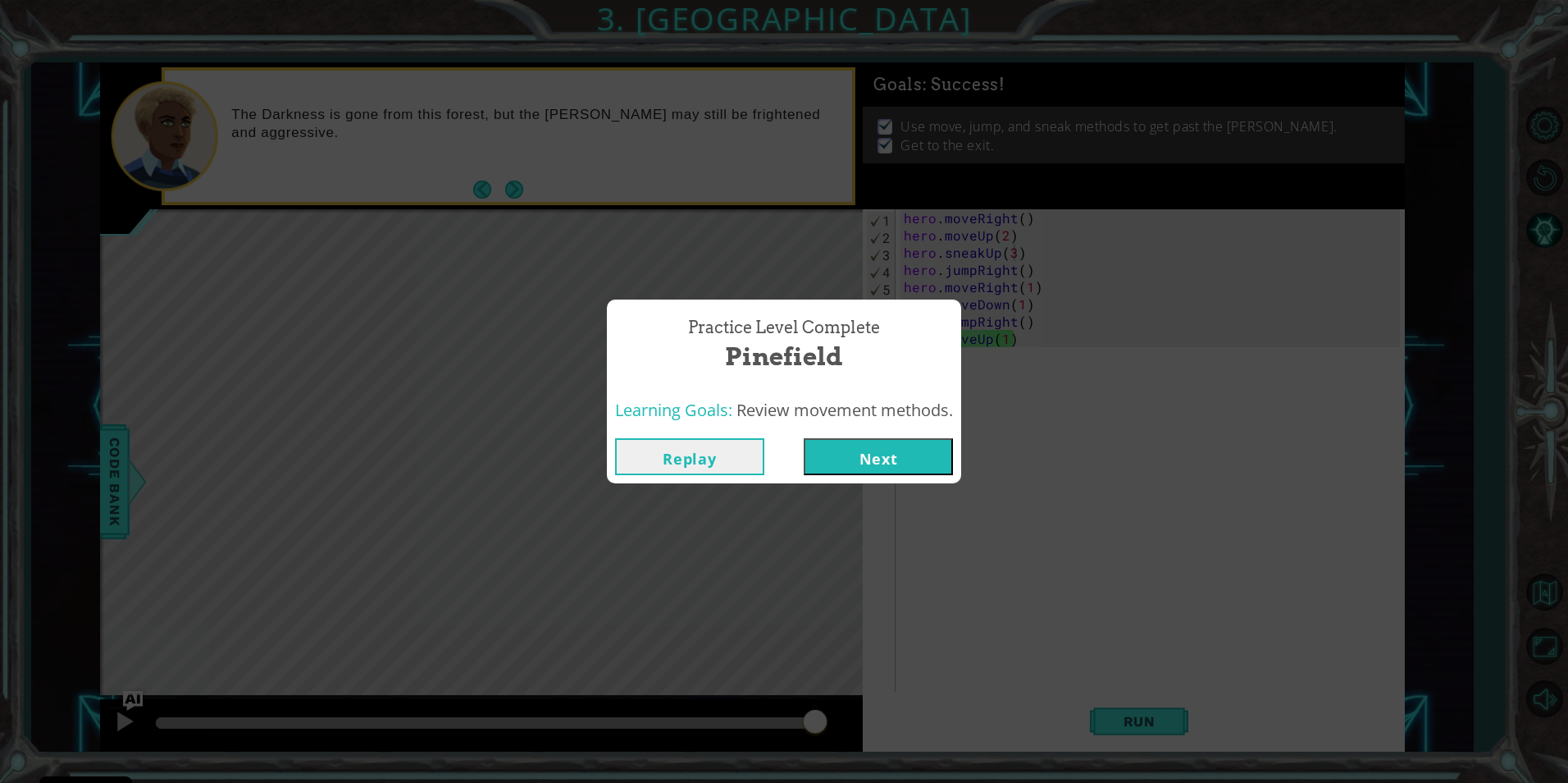
click at [941, 458] on button "Next" at bounding box center [878, 456] width 150 height 37
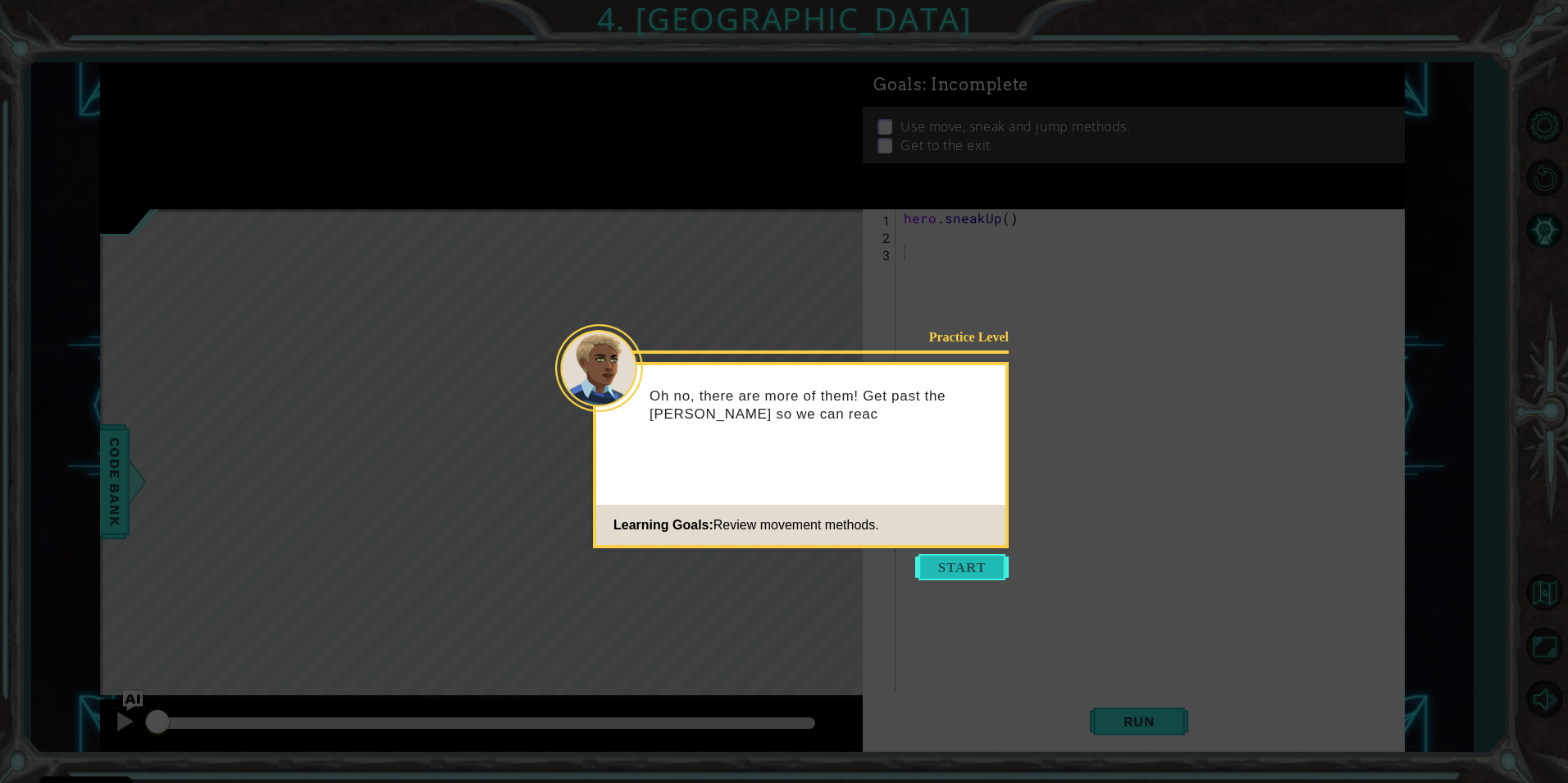
click at [951, 569] on button "Start" at bounding box center [962, 567] width 94 height 26
